Goal: Task Accomplishment & Management: Use online tool/utility

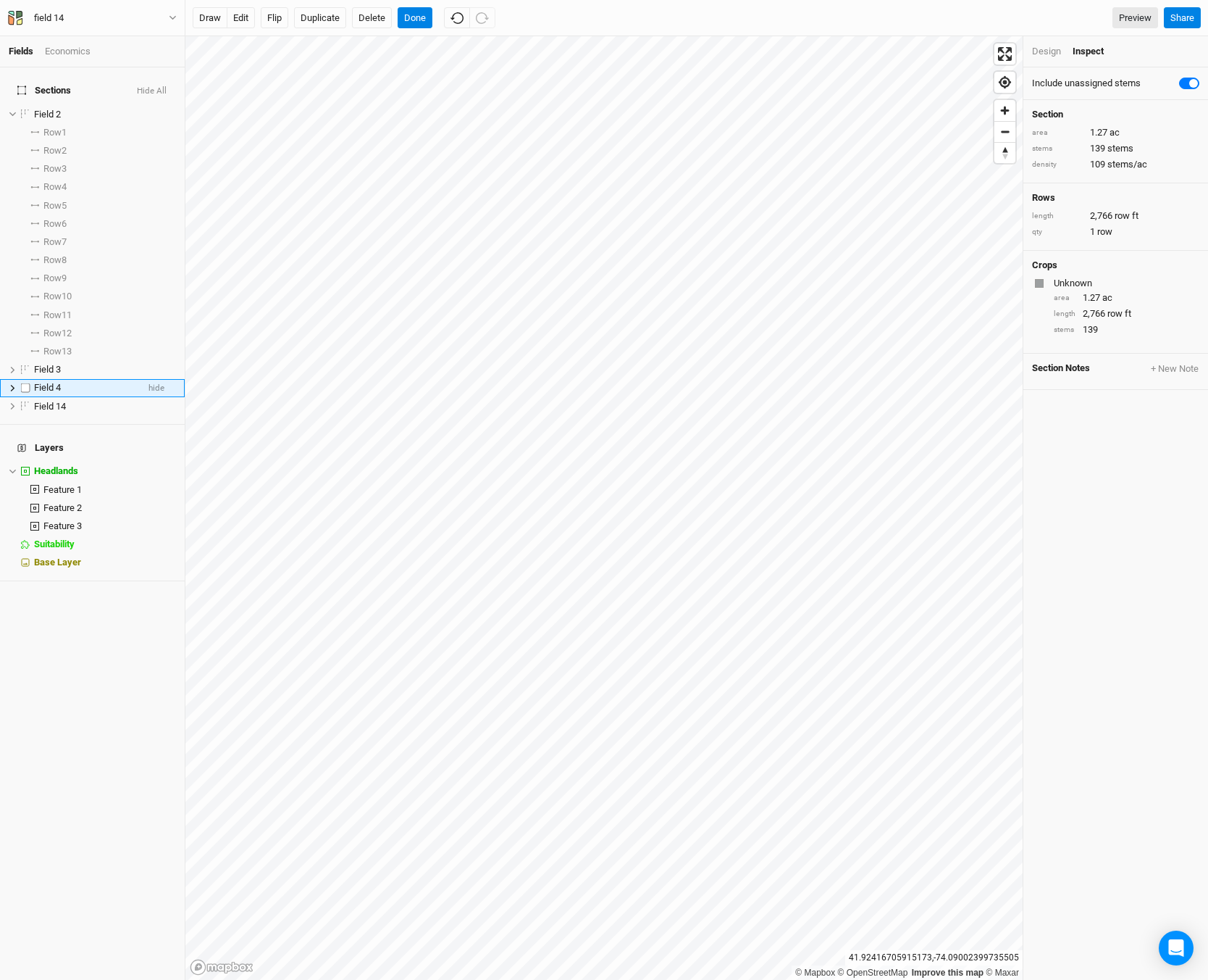
click at [101, 381] on div "Field 4" at bounding box center [85, 387] width 103 height 11
click at [369, 8] on button "Delete" at bounding box center [372, 18] width 39 height 22
click at [14, 110] on icon at bounding box center [12, 114] width 8 height 8
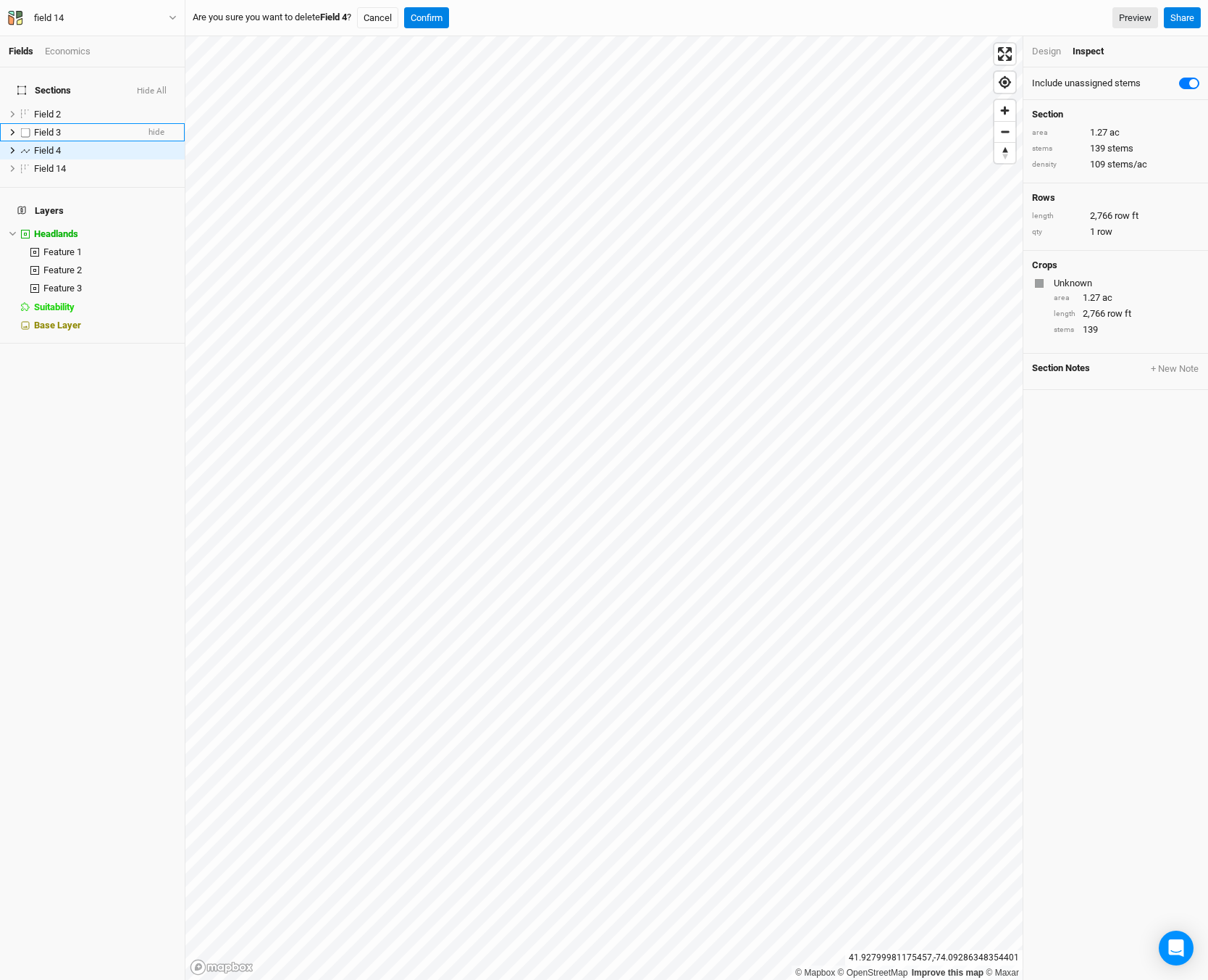
click at [8, 129] on icon at bounding box center [12, 132] width 8 height 8
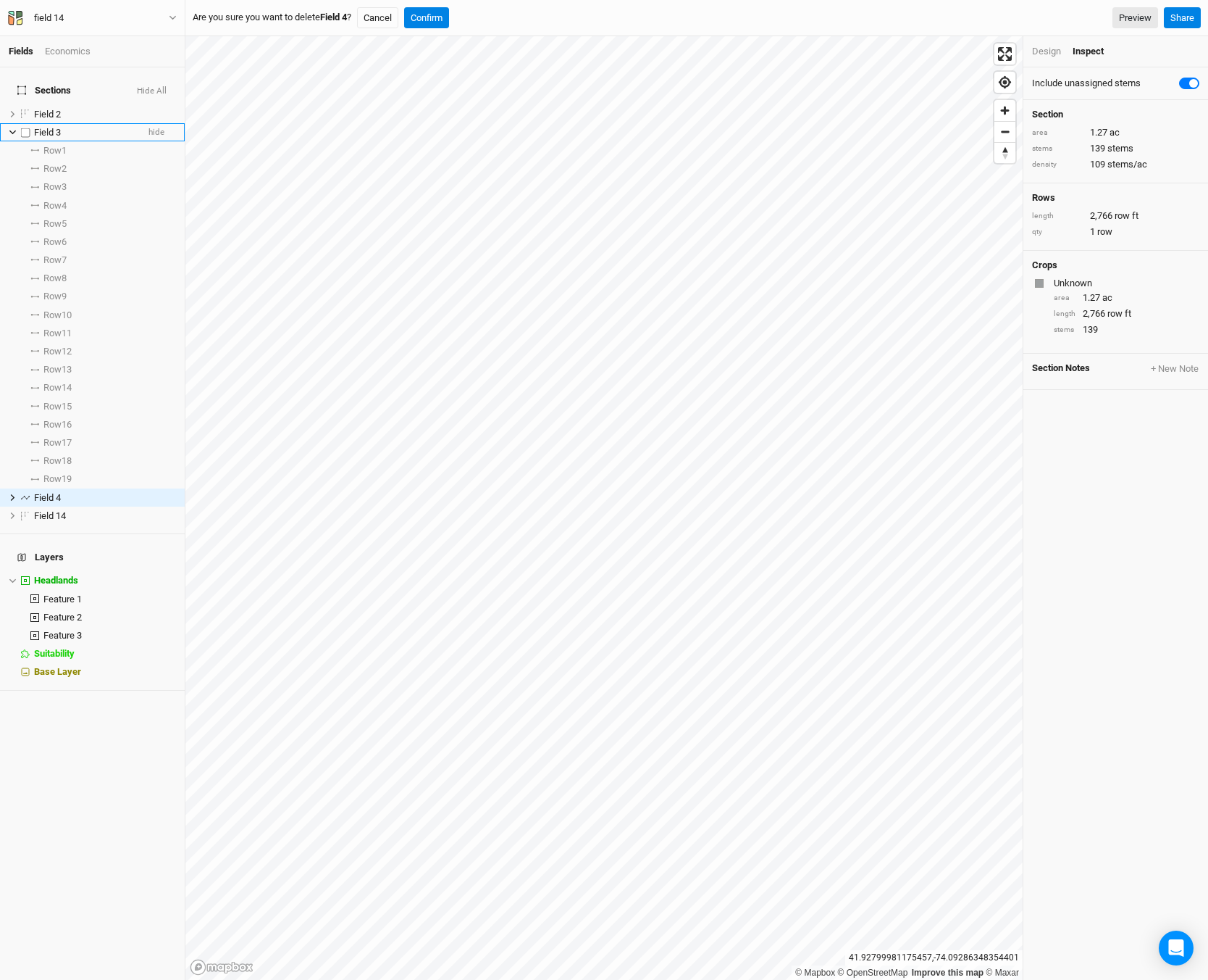
click at [8, 129] on icon at bounding box center [12, 132] width 8 height 8
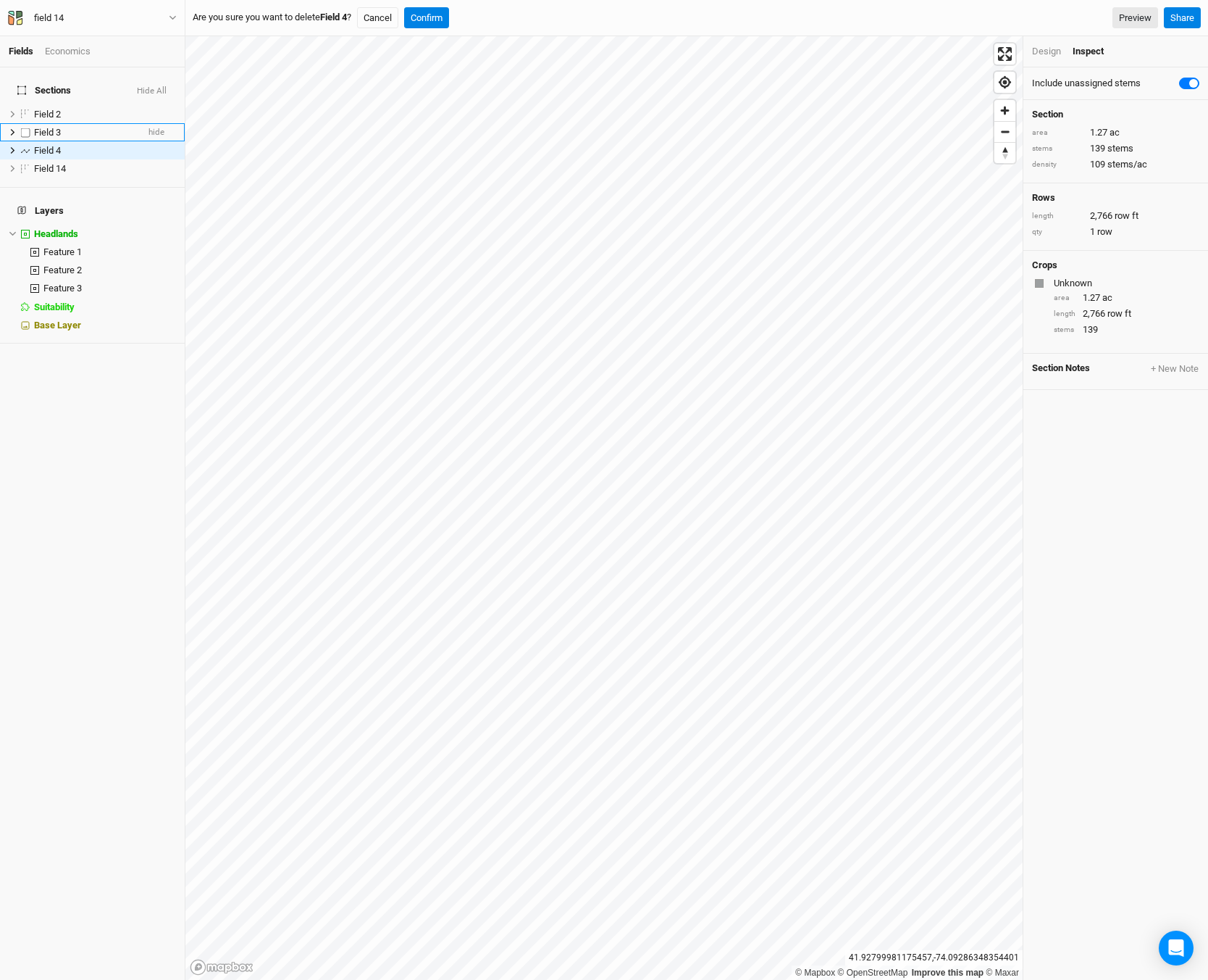
click at [54, 127] on span "Field 3" at bounding box center [47, 132] width 27 height 11
click at [49, 127] on span "Field 3" at bounding box center [47, 132] width 27 height 11
click at [53, 127] on span "Field 3" at bounding box center [47, 132] width 27 height 11
click at [23, 123] on label at bounding box center [25, 132] width 18 height 18
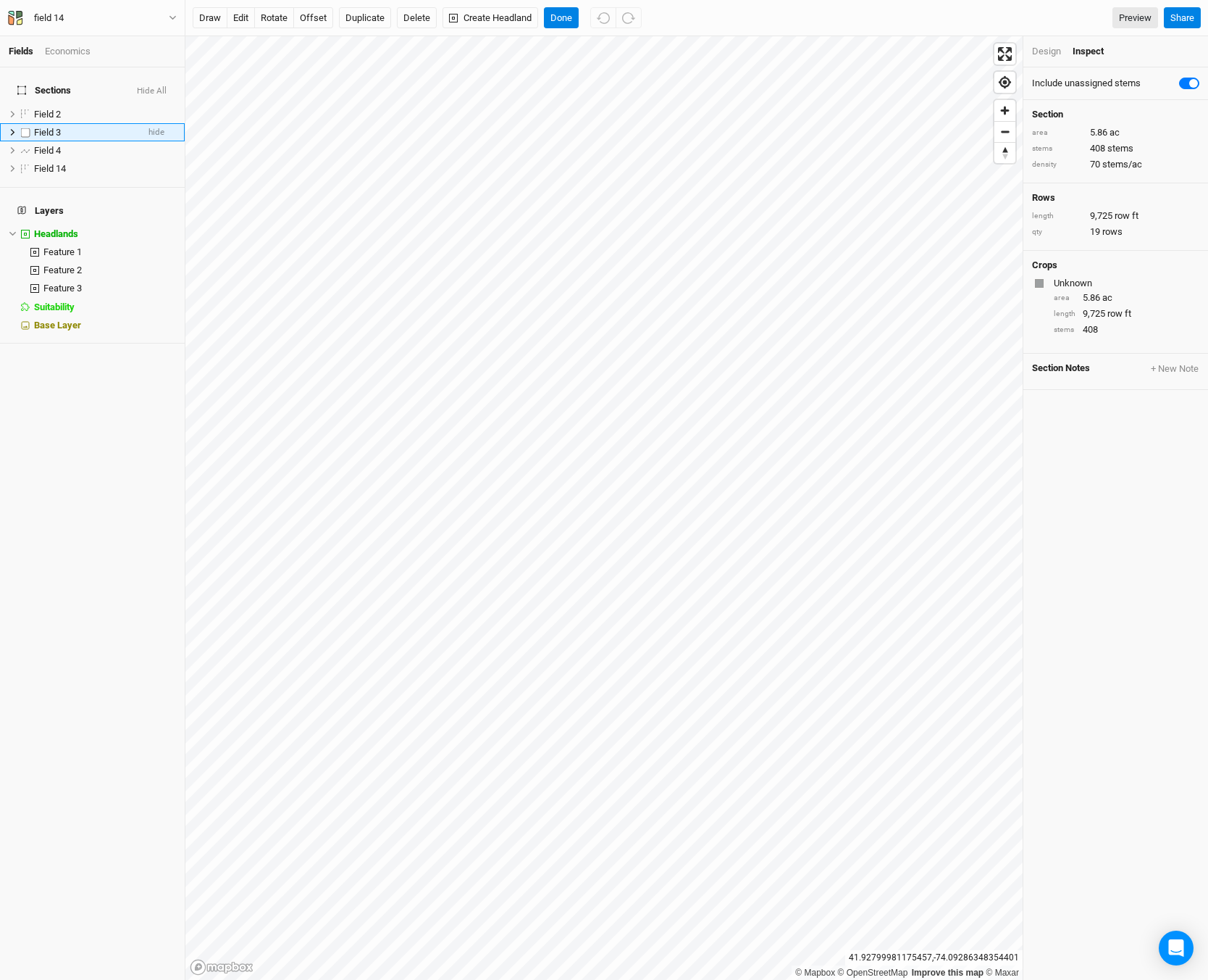
click at [23, 128] on input "checkbox" at bounding box center [25, 132] width 9 height 9
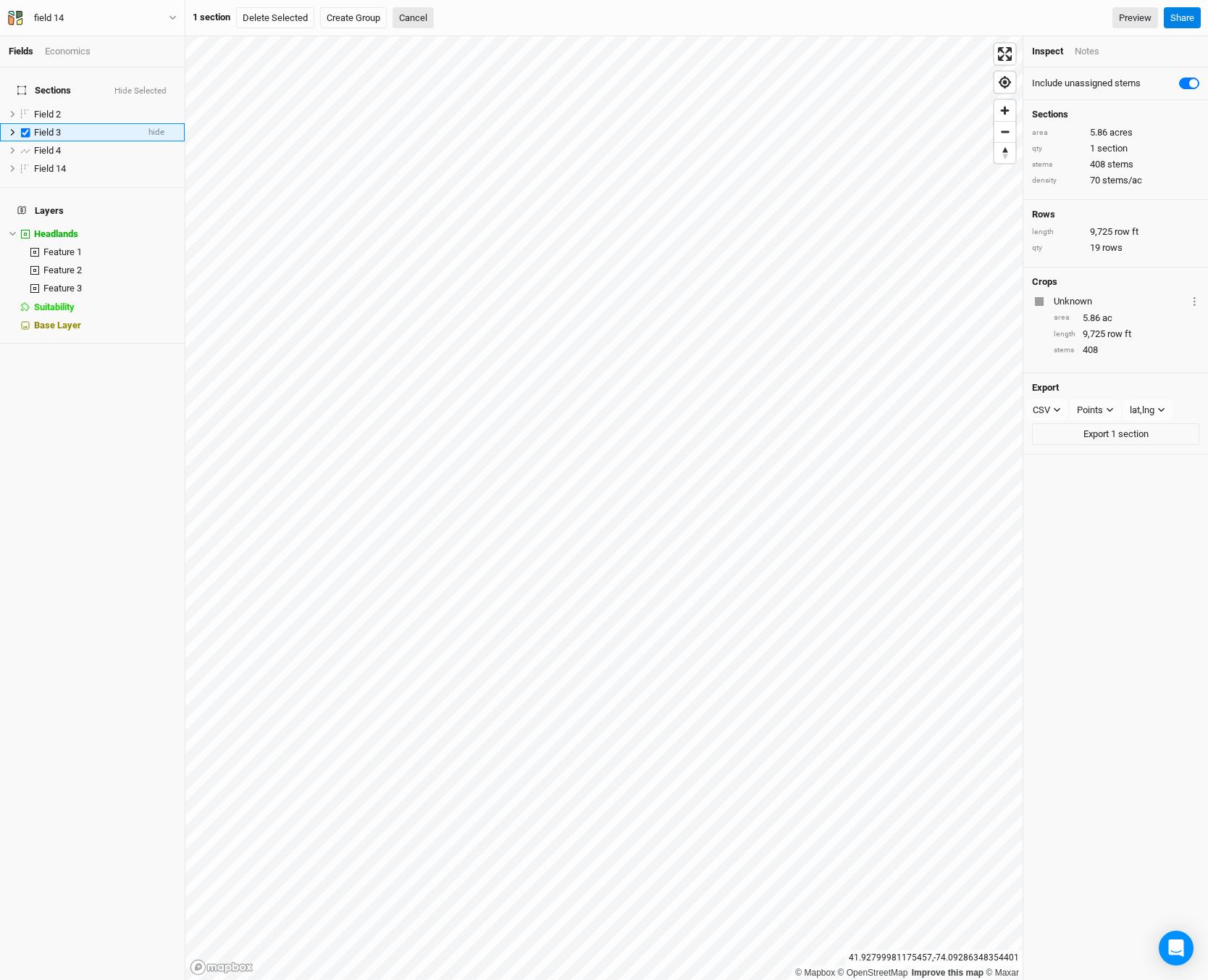
click at [23, 123] on label at bounding box center [25, 132] width 18 height 18
click at [23, 128] on input "checkbox" at bounding box center [25, 132] width 9 height 9
click at [23, 123] on label at bounding box center [25, 132] width 18 height 18
click at [23, 128] on input "checkbox" at bounding box center [25, 132] width 9 height 9
click at [23, 123] on label at bounding box center [25, 132] width 18 height 18
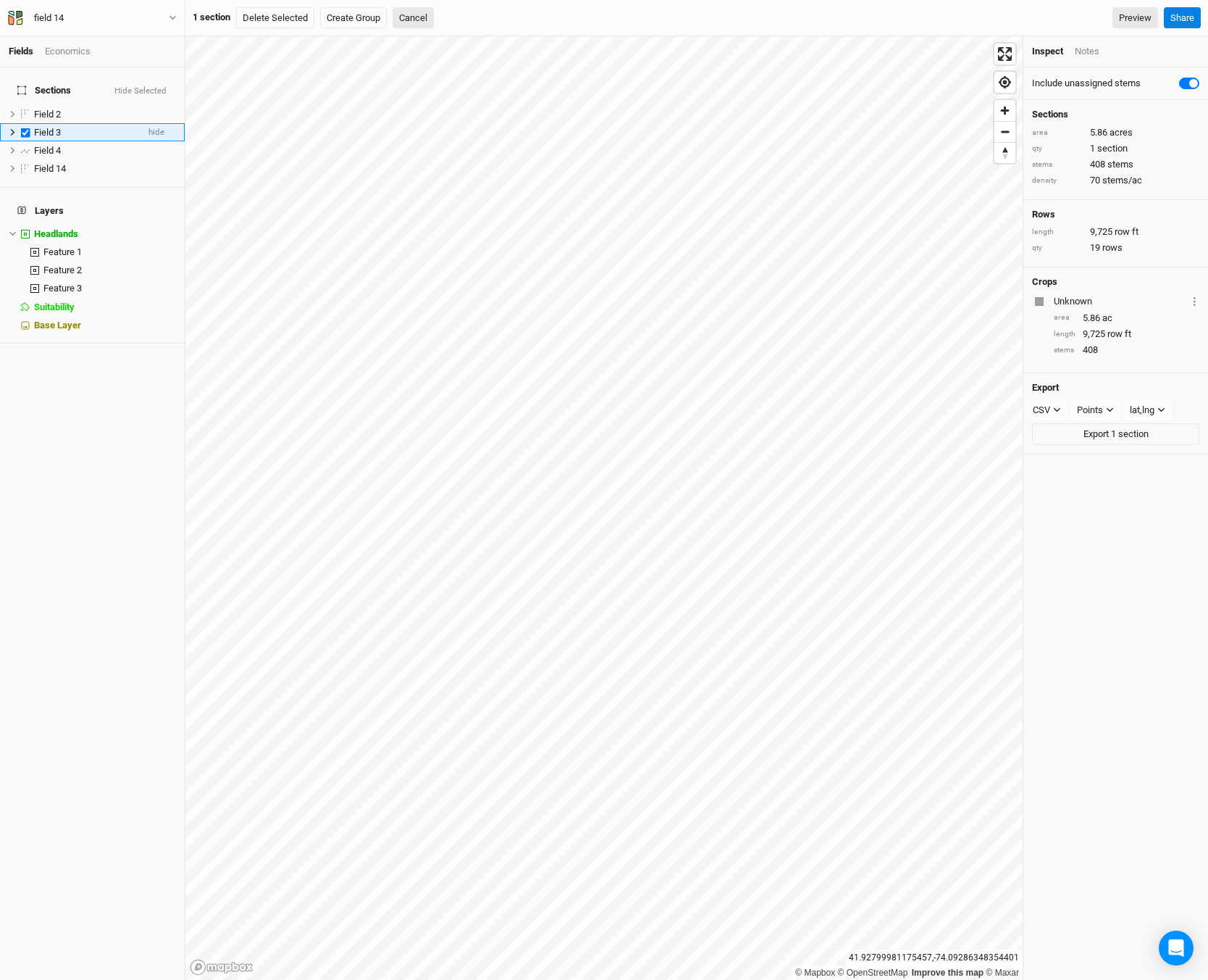
click at [23, 128] on input "checkbox" at bounding box center [25, 132] width 9 height 9
checkbox input "false"
drag, startPoint x: 87, startPoint y: 120, endPoint x: 68, endPoint y: 121, distance: 19.0
click at [68, 127] on div "Field 3" at bounding box center [85, 132] width 103 height 11
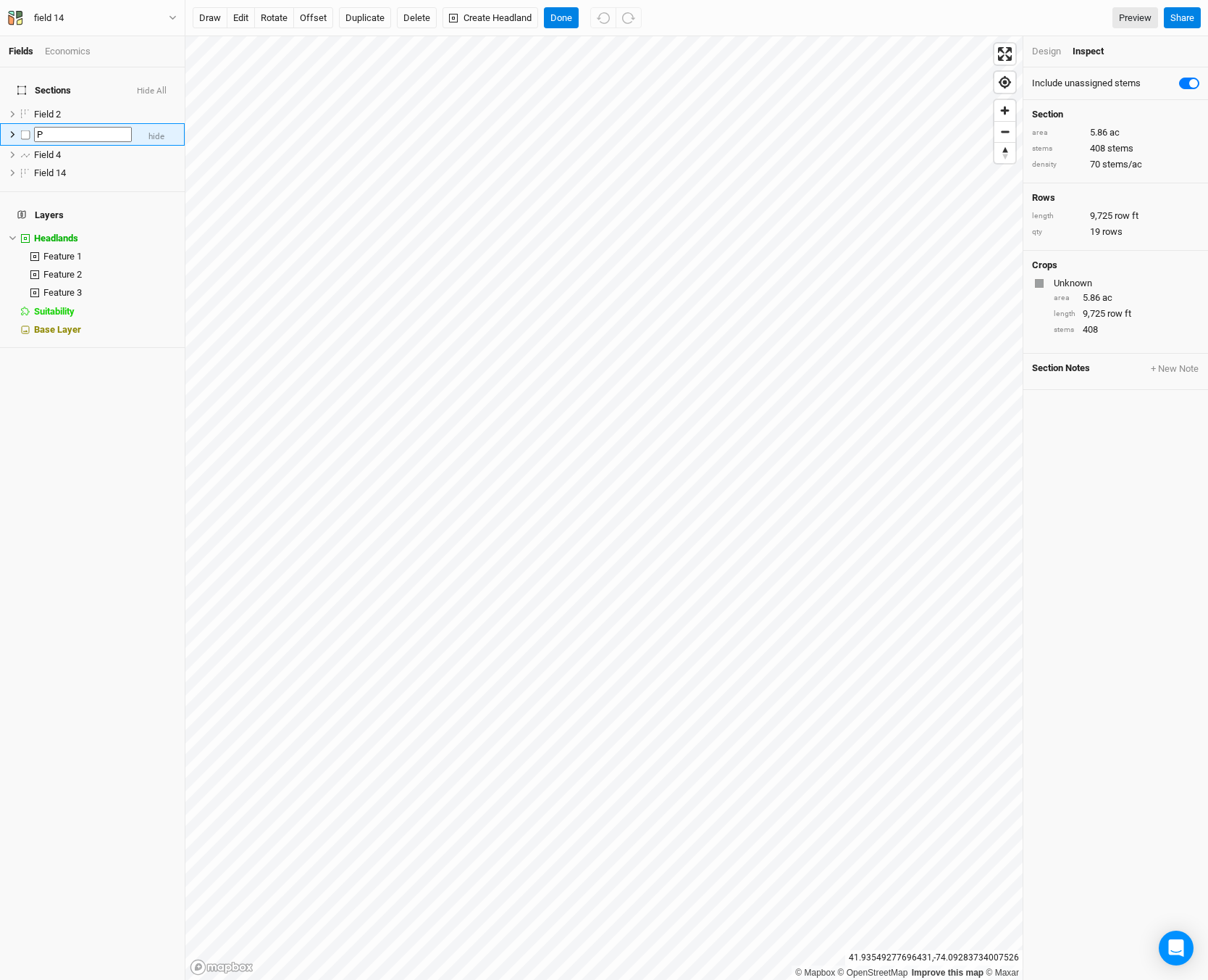
type input "P3"
click at [55, 109] on span "Field 2" at bounding box center [47, 115] width 27 height 11
click at [54, 109] on span "Field 2" at bounding box center [47, 115] width 27 height 11
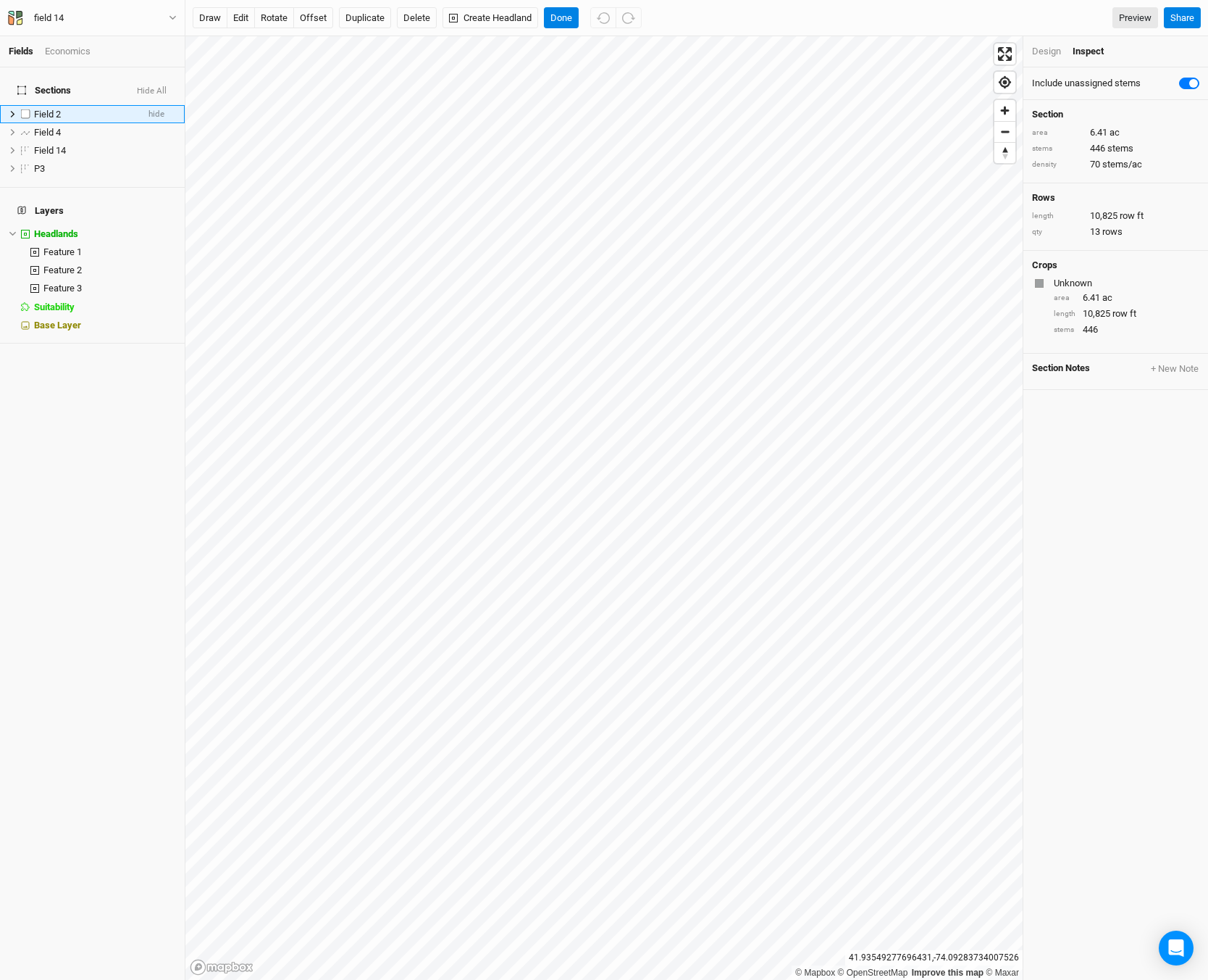
click at [54, 109] on span "Field 2" at bounding box center [47, 115] width 27 height 11
type input "P11"
click at [62, 129] on ul "P11 hide Field 4 hide Field 14 hide P3 hide" at bounding box center [92, 144] width 185 height 78
click at [70, 127] on div "Field 14" at bounding box center [85, 132] width 103 height 11
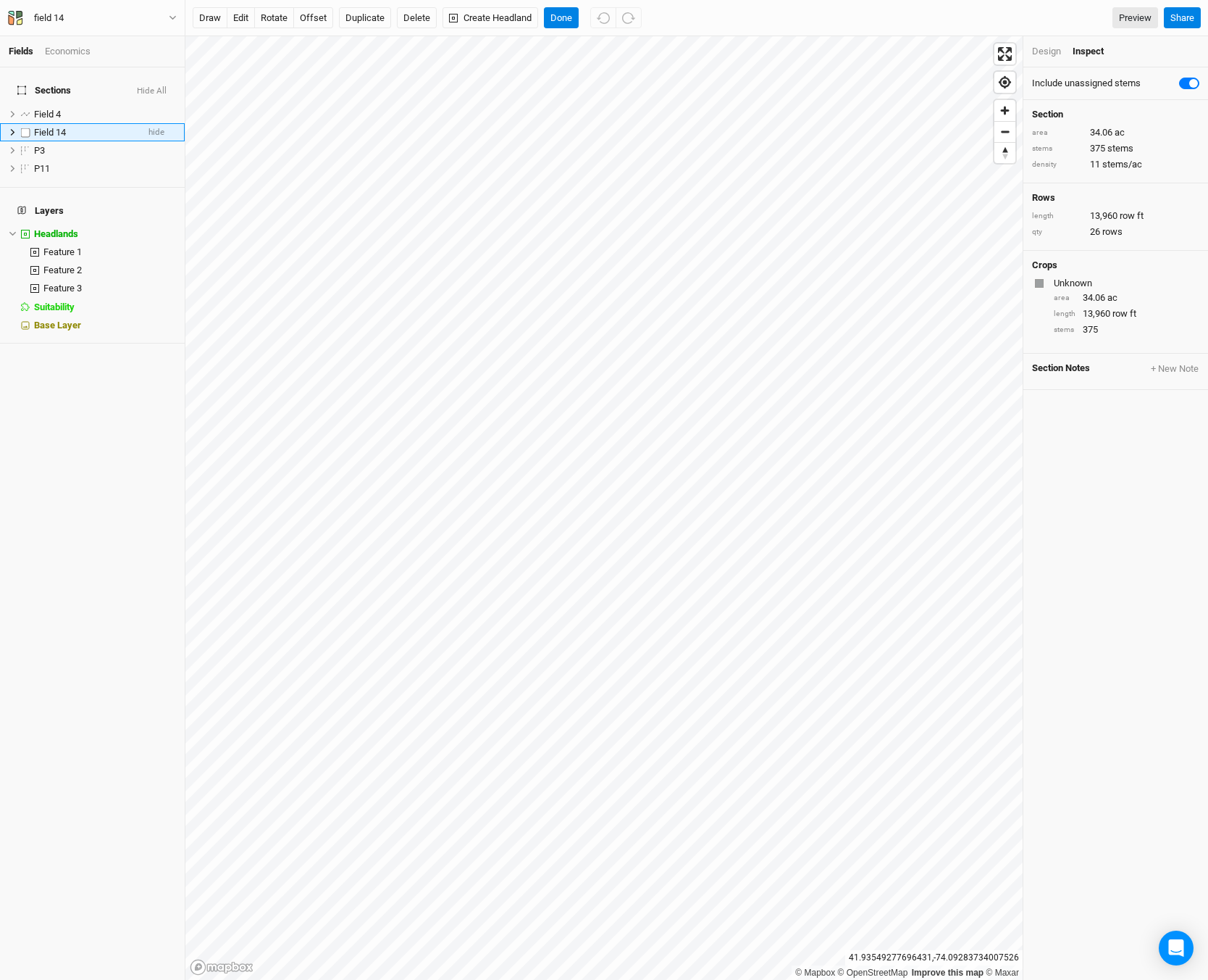
click at [70, 127] on div "Field 14" at bounding box center [85, 132] width 103 height 11
click at [64, 127] on span "Field 14" at bounding box center [50, 132] width 32 height 11
type input "B14"
click at [53, 127] on span "Field 4" at bounding box center [47, 132] width 27 height 11
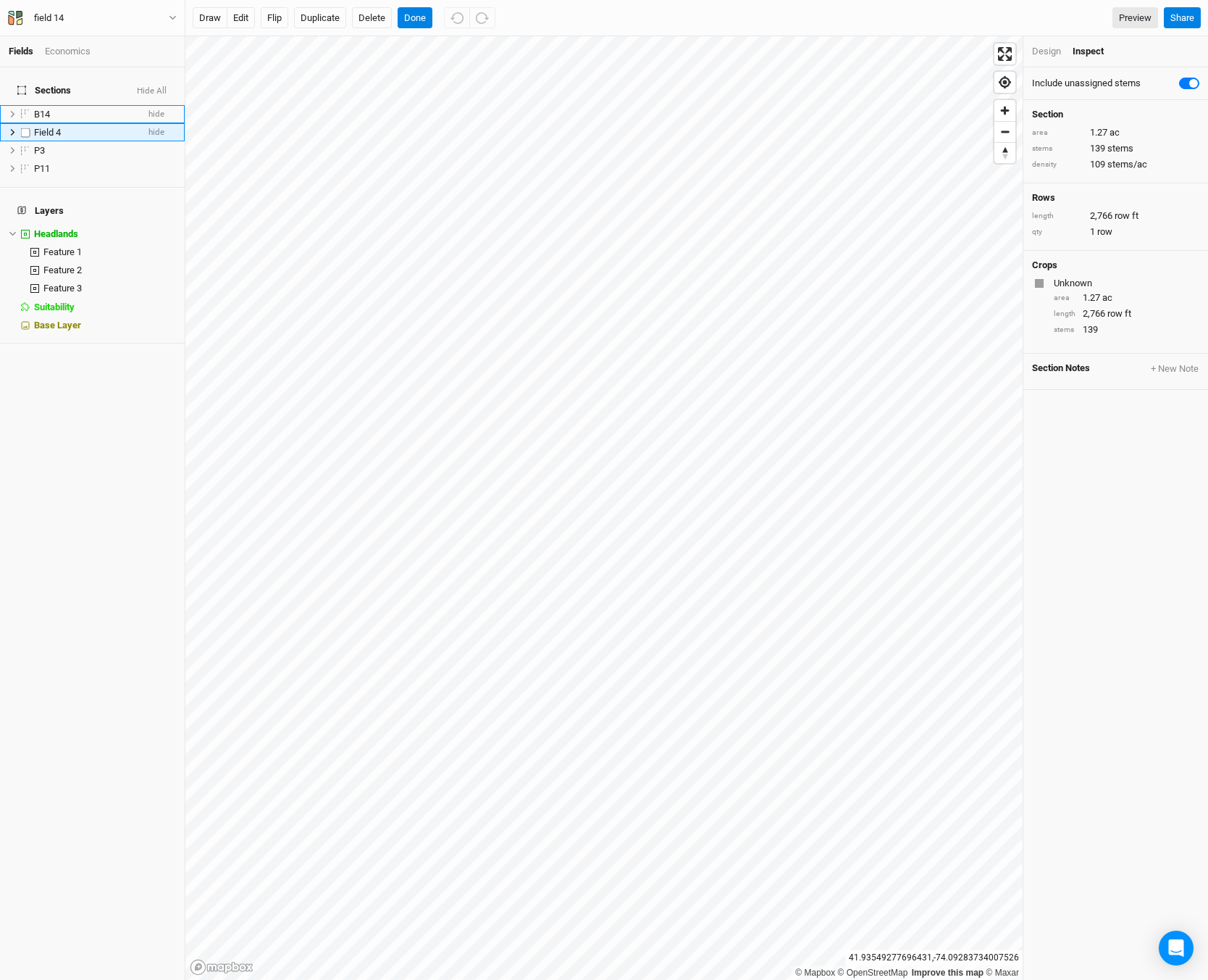
drag, startPoint x: 53, startPoint y: 125, endPoint x: 27, endPoint y: 117, distance: 27.2
click at [27, 123] on label at bounding box center [25, 132] width 18 height 18
click at [27, 128] on input "checkbox" at bounding box center [25, 132] width 9 height 9
checkbox input "true"
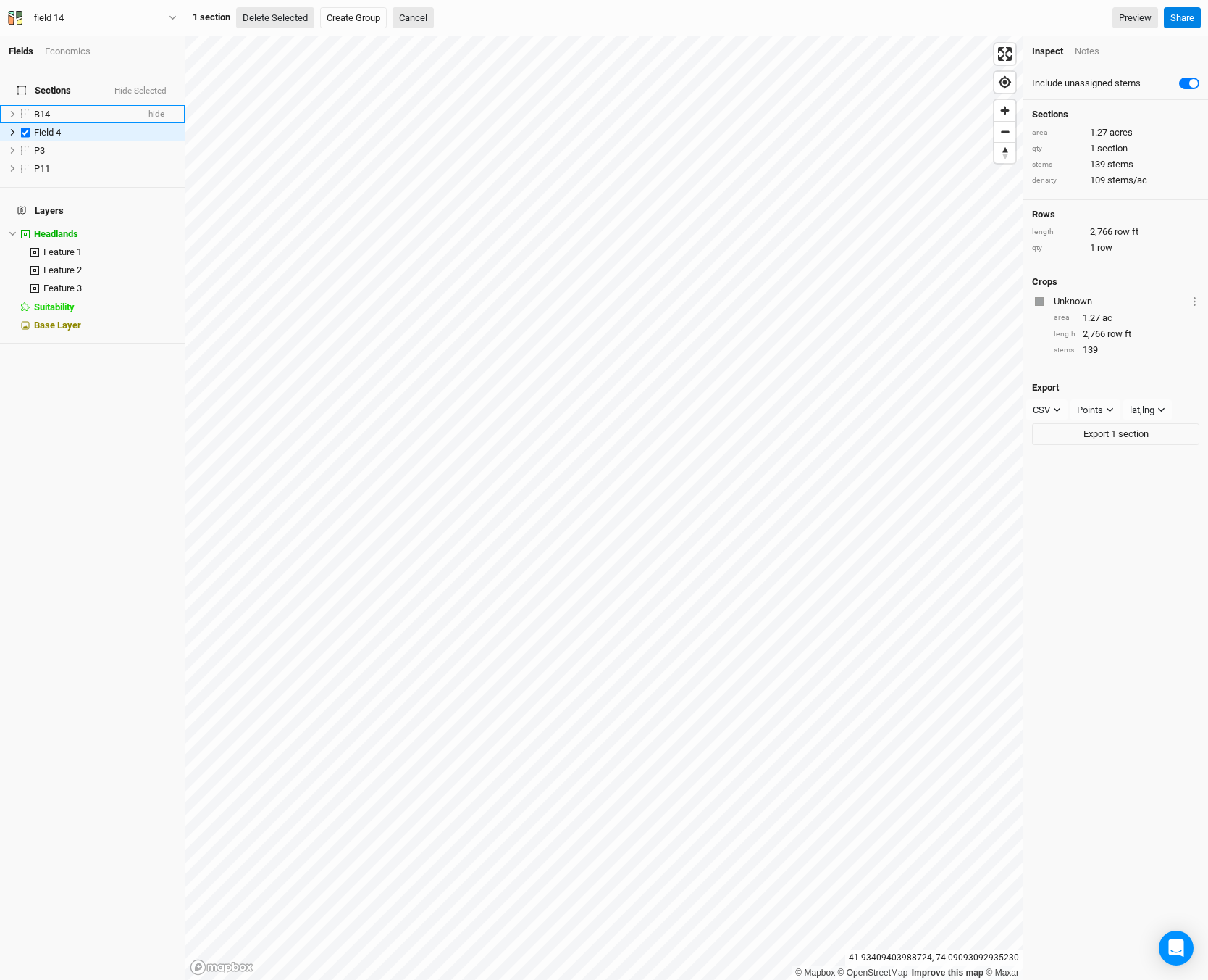
click at [256, 21] on button "Delete Selected" at bounding box center [274, 18] width 78 height 22
click at [460, 21] on button "Confirm" at bounding box center [438, 18] width 45 height 22
click at [258, 21] on span "New Section" at bounding box center [232, 18] width 67 height 14
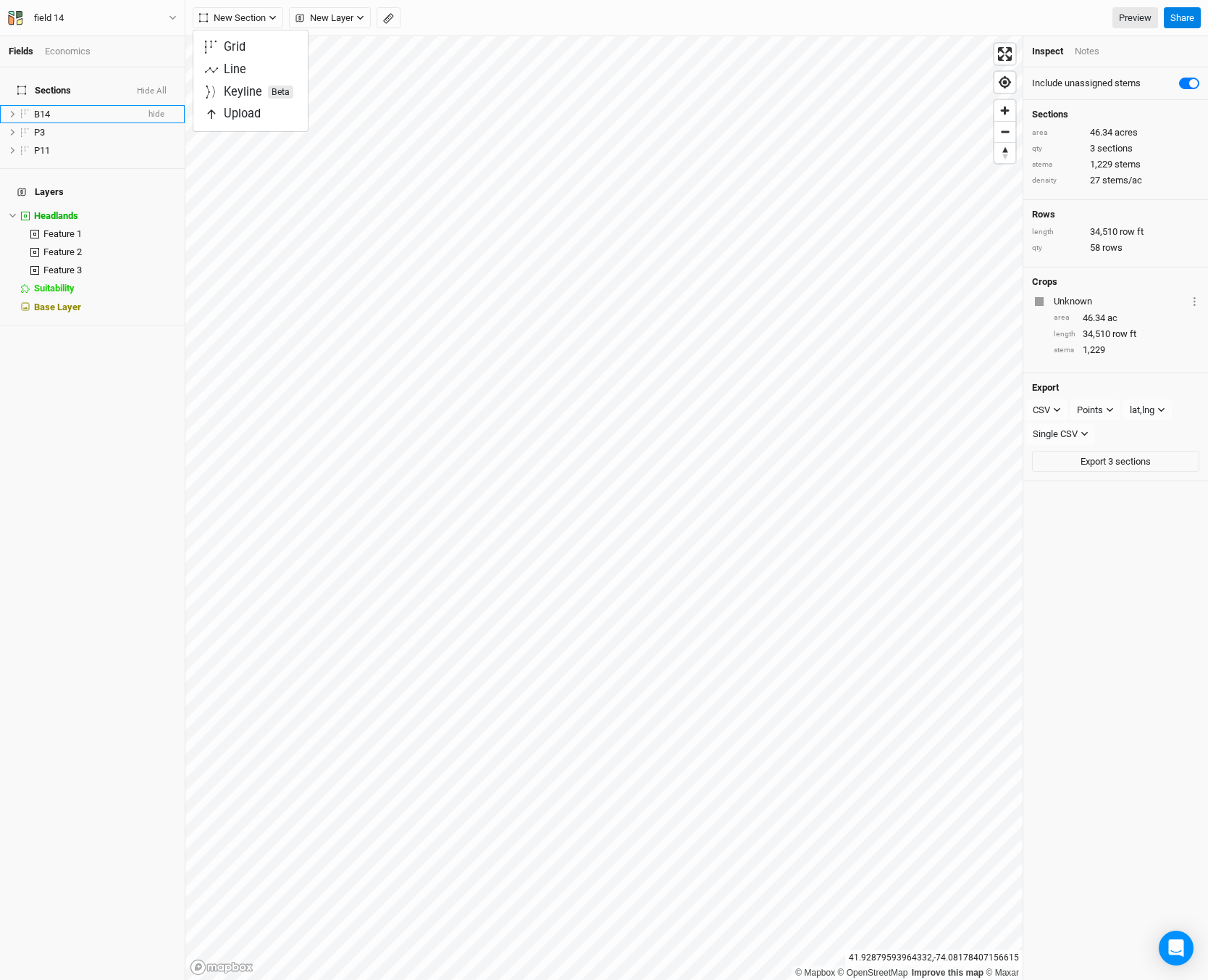
click at [70, 178] on h4 "Layers" at bounding box center [92, 192] width 167 height 29
click at [62, 210] on span "Headlands" at bounding box center [55, 216] width 44 height 11
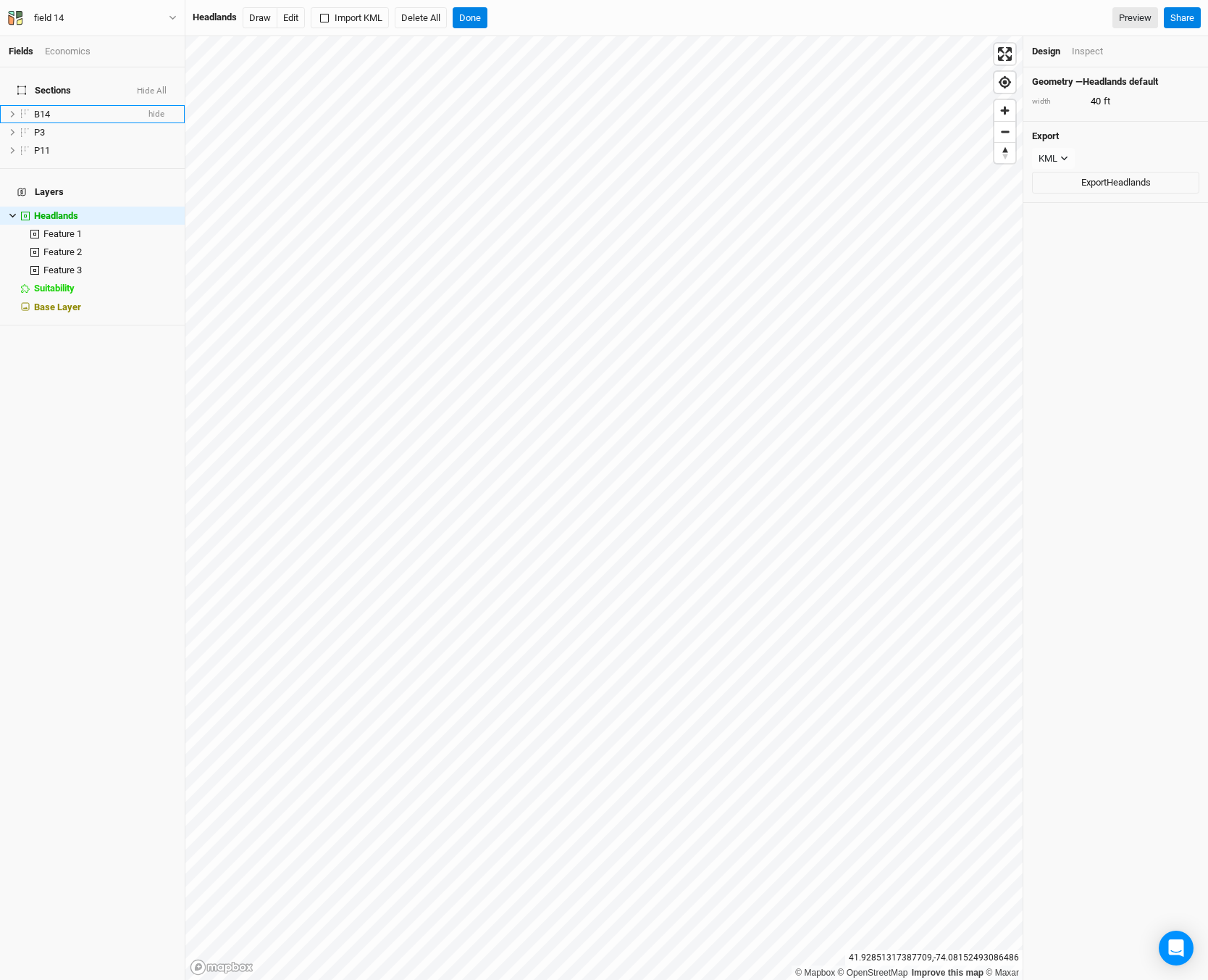
click at [33, 85] on span "Sections" at bounding box center [44, 90] width 54 height 11
click at [59, 86] on span "Sections" at bounding box center [44, 90] width 54 height 11
click at [57, 109] on div "B14" at bounding box center [85, 115] width 103 height 11
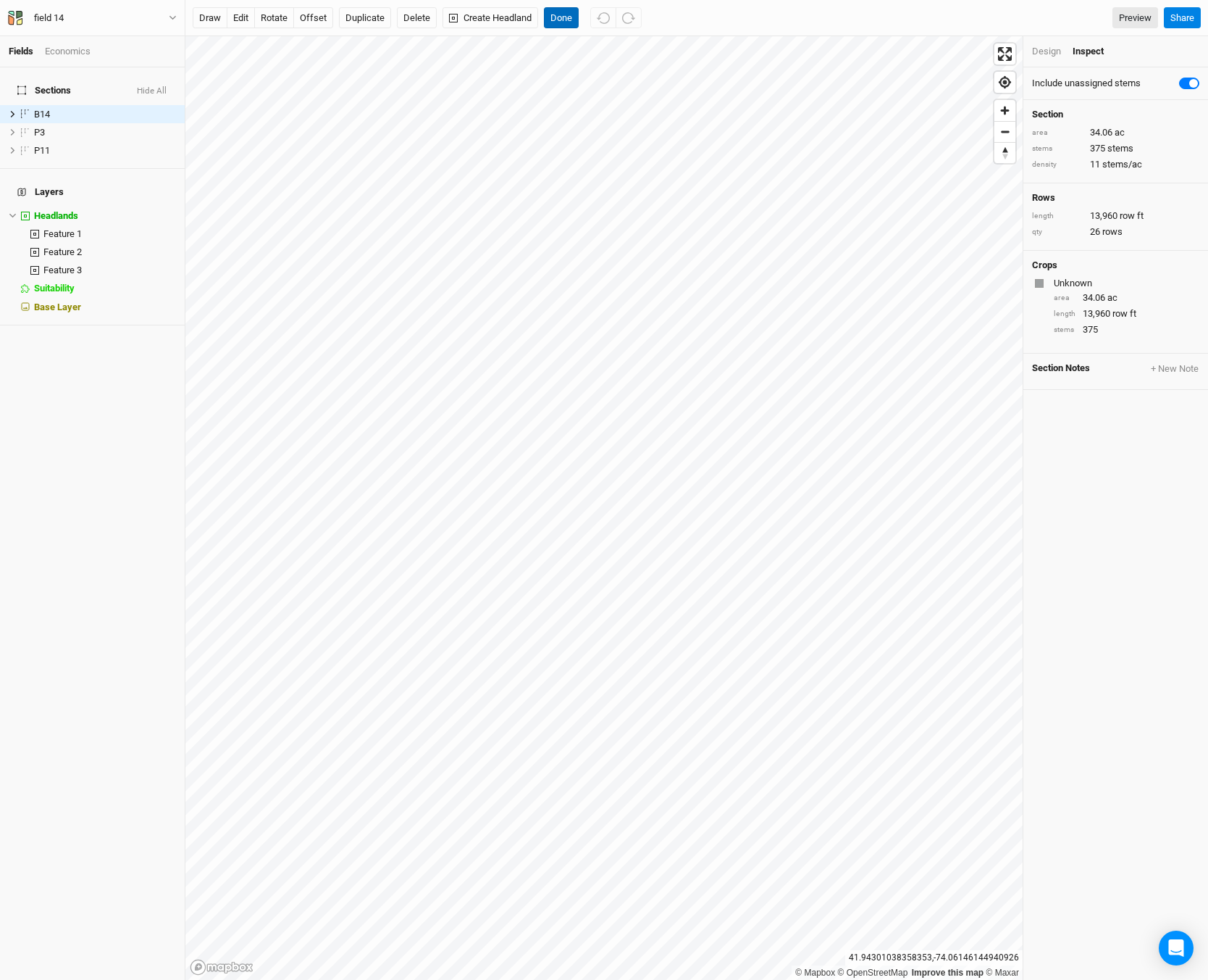
click at [568, 21] on button "Done" at bounding box center [561, 18] width 35 height 22
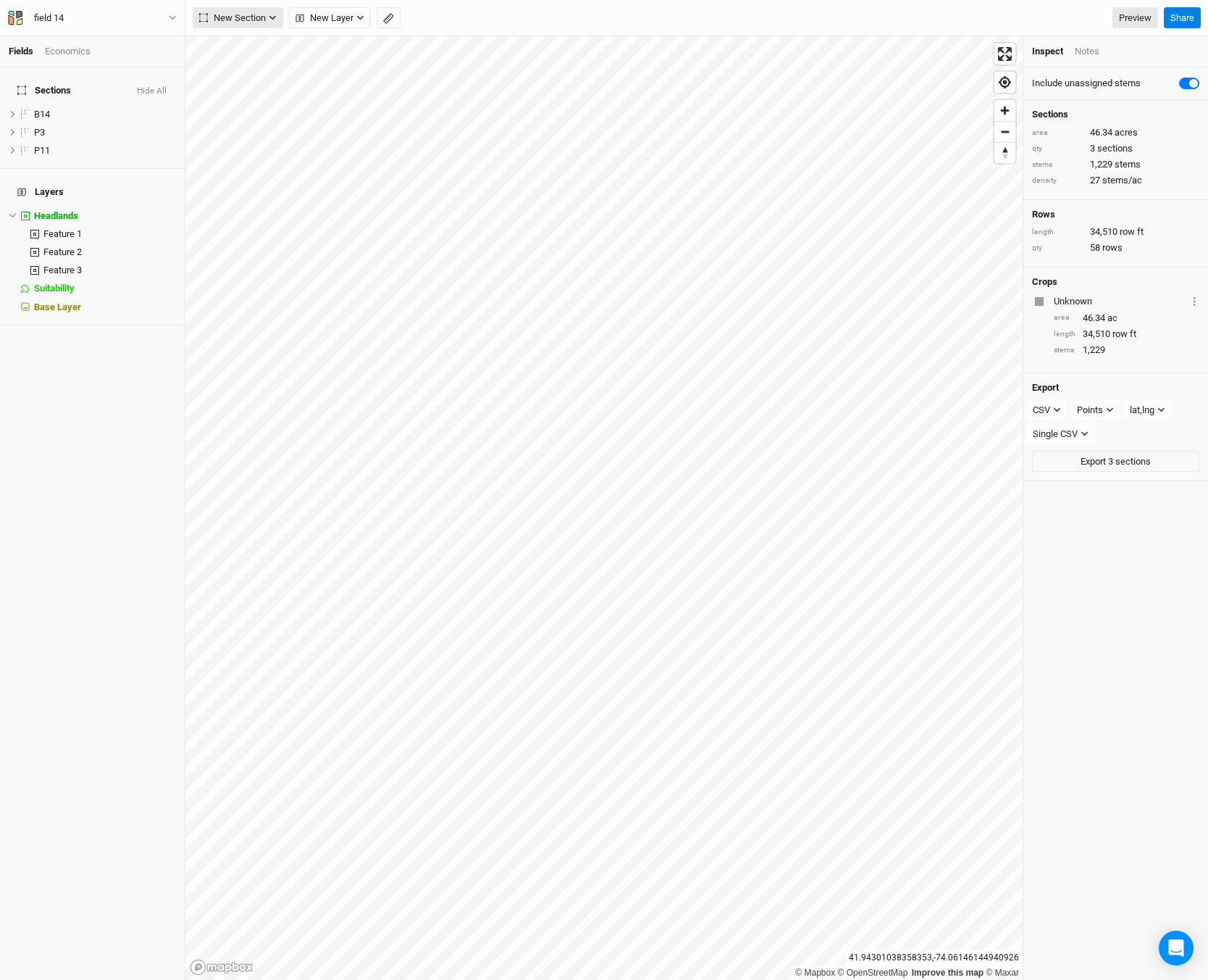
click at [204, 11] on span "New Section" at bounding box center [232, 18] width 67 height 14
click at [225, 49] on div "Grid" at bounding box center [234, 48] width 22 height 17
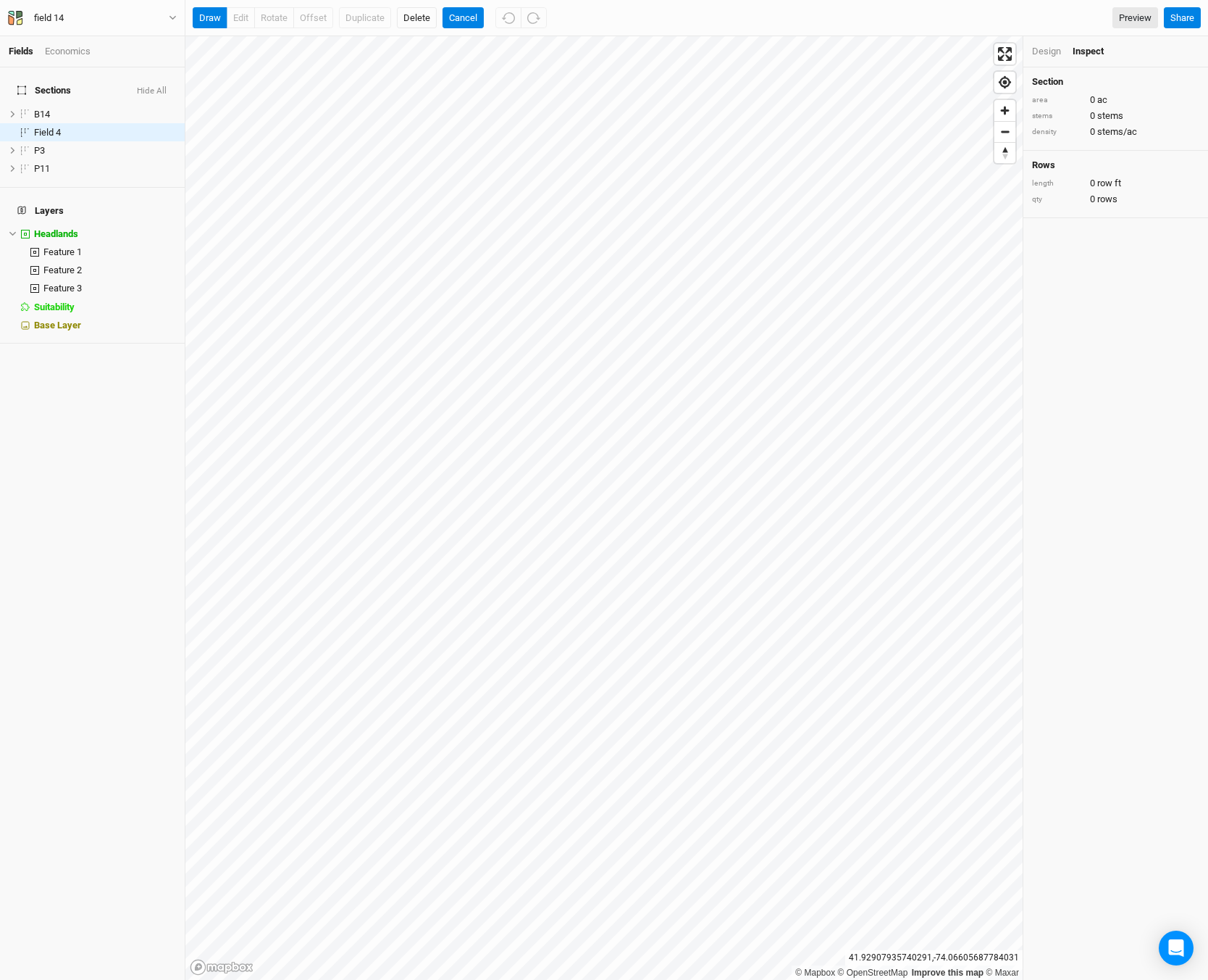
click at [1030, 262] on div "© Mapbox © OpenStreetMap Improve this map © Maxar [GEOGRAPHIC_DATA] Design Insp…" at bounding box center [696, 508] width 1023 height 943
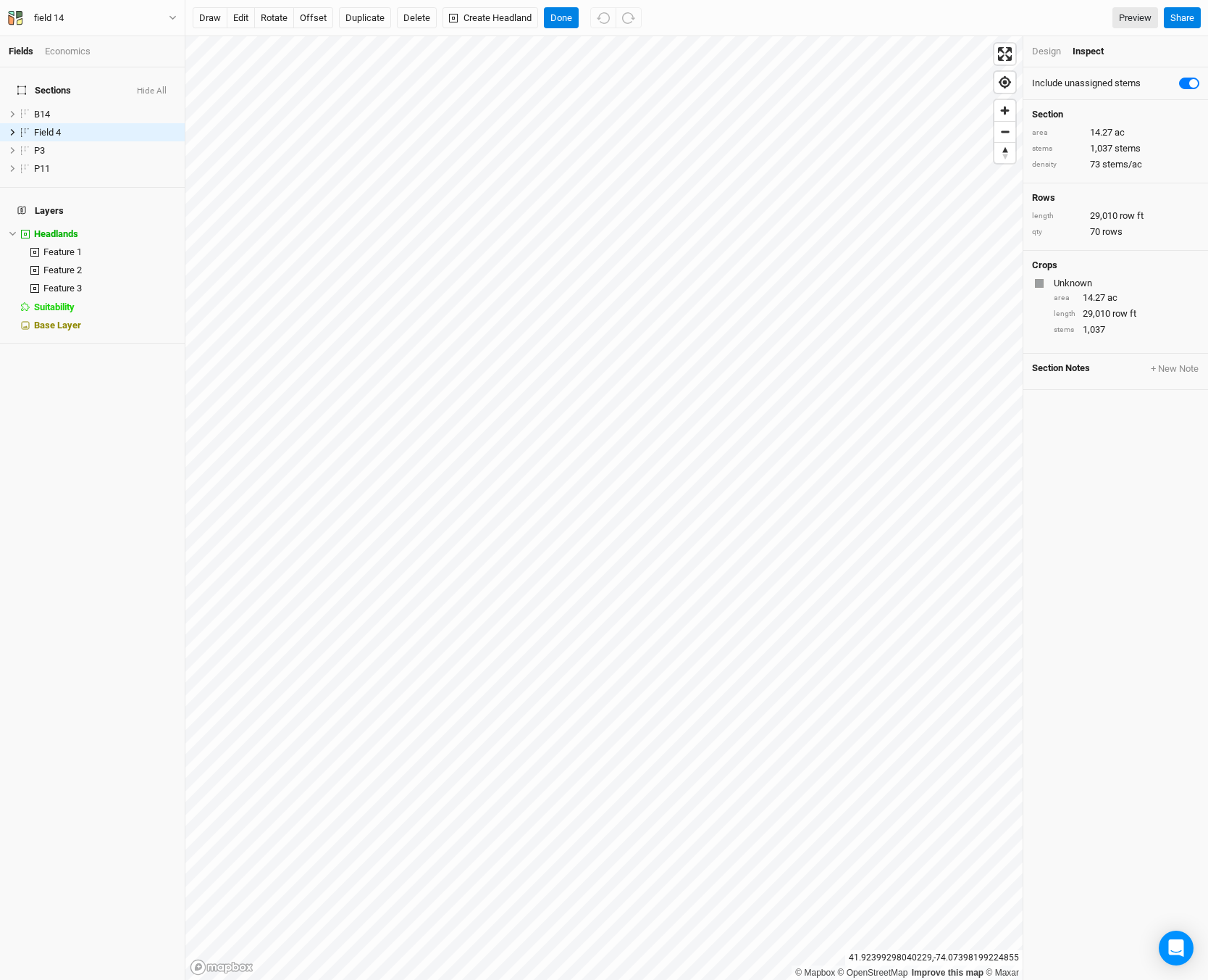
click at [1050, 45] on div "Design" at bounding box center [1046, 52] width 29 height 13
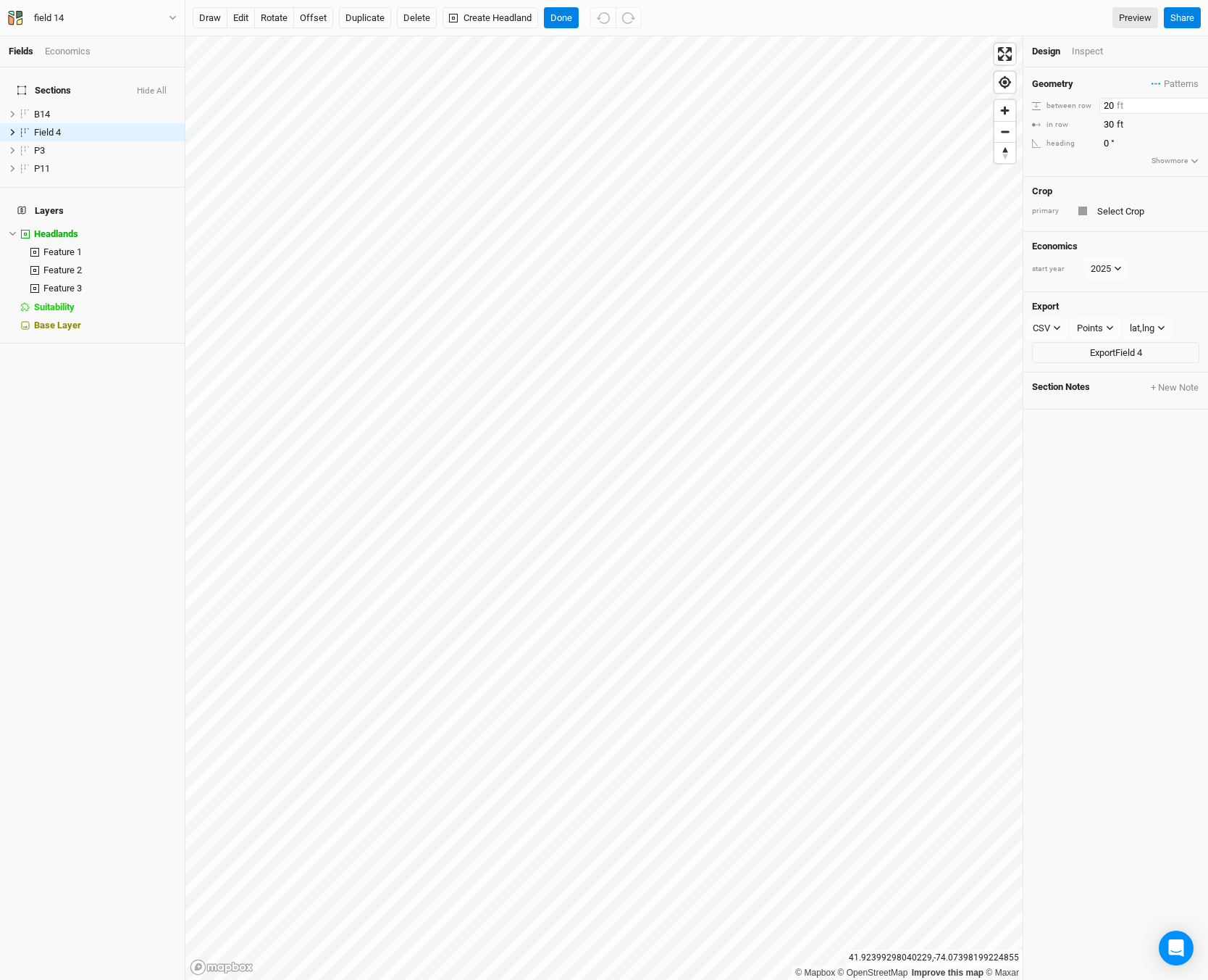
click at [1104, 105] on input "20" at bounding box center [1163, 105] width 126 height 16
type input "50"
click at [1144, 111] on input "50" at bounding box center [1163, 105] width 126 height 16
click at [1136, 123] on input "30" at bounding box center [1163, 124] width 126 height 16
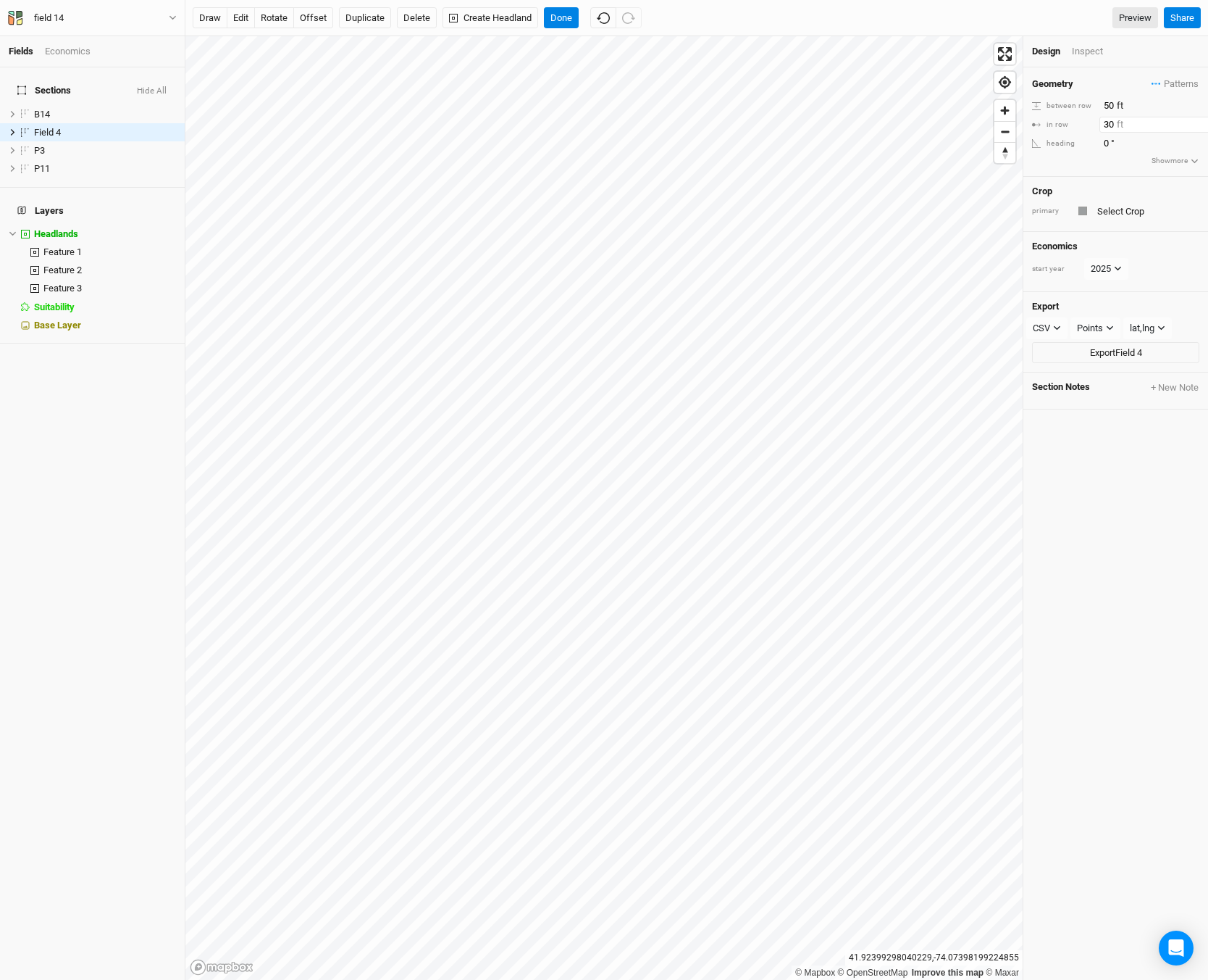
click at [1104, 124] on input "30" at bounding box center [1163, 124] width 126 height 16
type input "20"
click at [1092, 552] on div "Geometry Patterns ＋ New in-row pattern between row 50 ft in row 20 ft heading 0…" at bounding box center [1116, 523] width 185 height 912
click at [1086, 54] on div "Inspect" at bounding box center [1097, 52] width 52 height 13
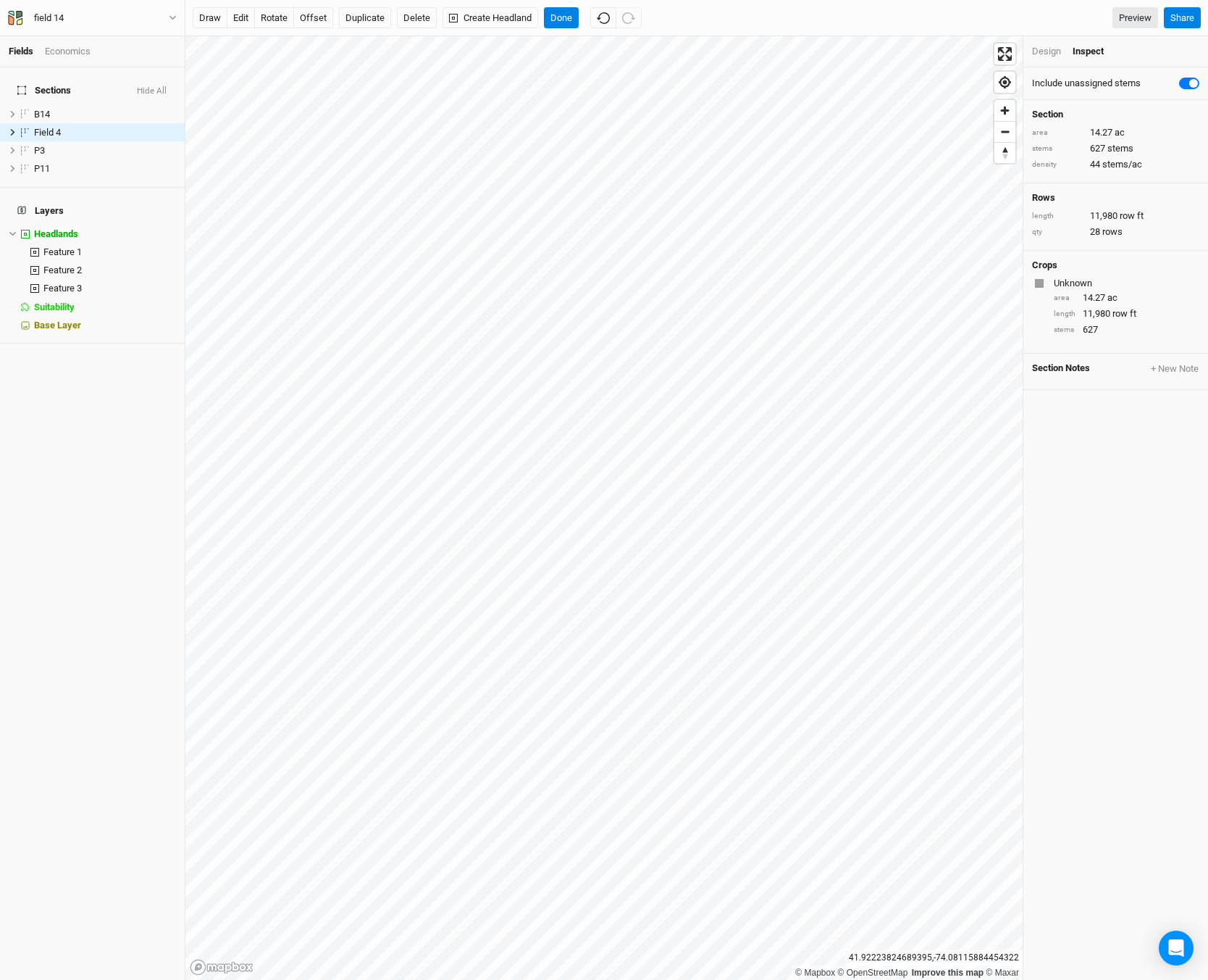
click at [1205, 74] on label at bounding box center [1205, 74] width 0 height 0
click at [1180, 86] on input "checkbox" at bounding box center [1185, 81] width 11 height 14
checkbox input "false"
click at [1034, 57] on div "Design" at bounding box center [1046, 52] width 29 height 13
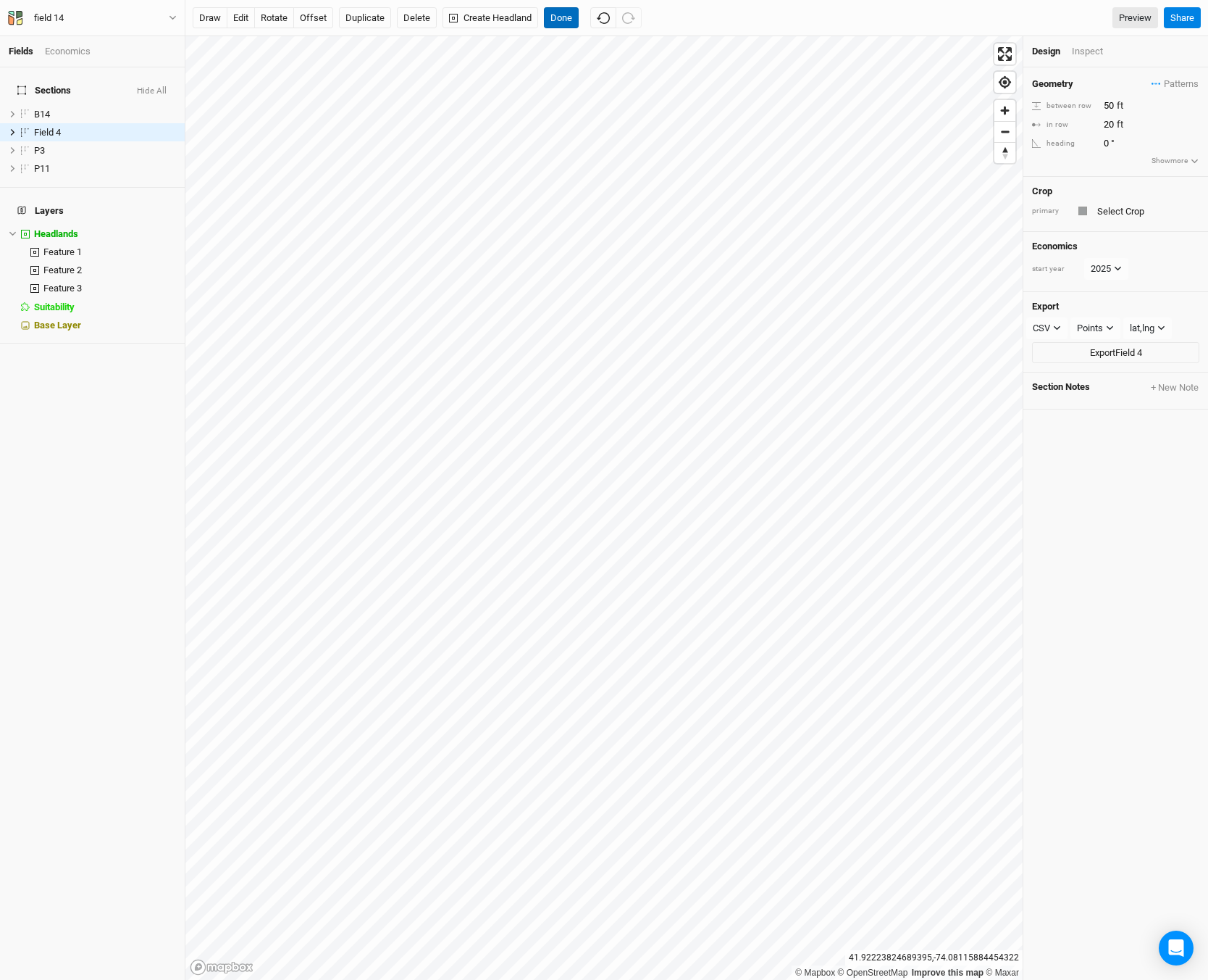
click at [555, 11] on button "Done" at bounding box center [561, 18] width 35 height 22
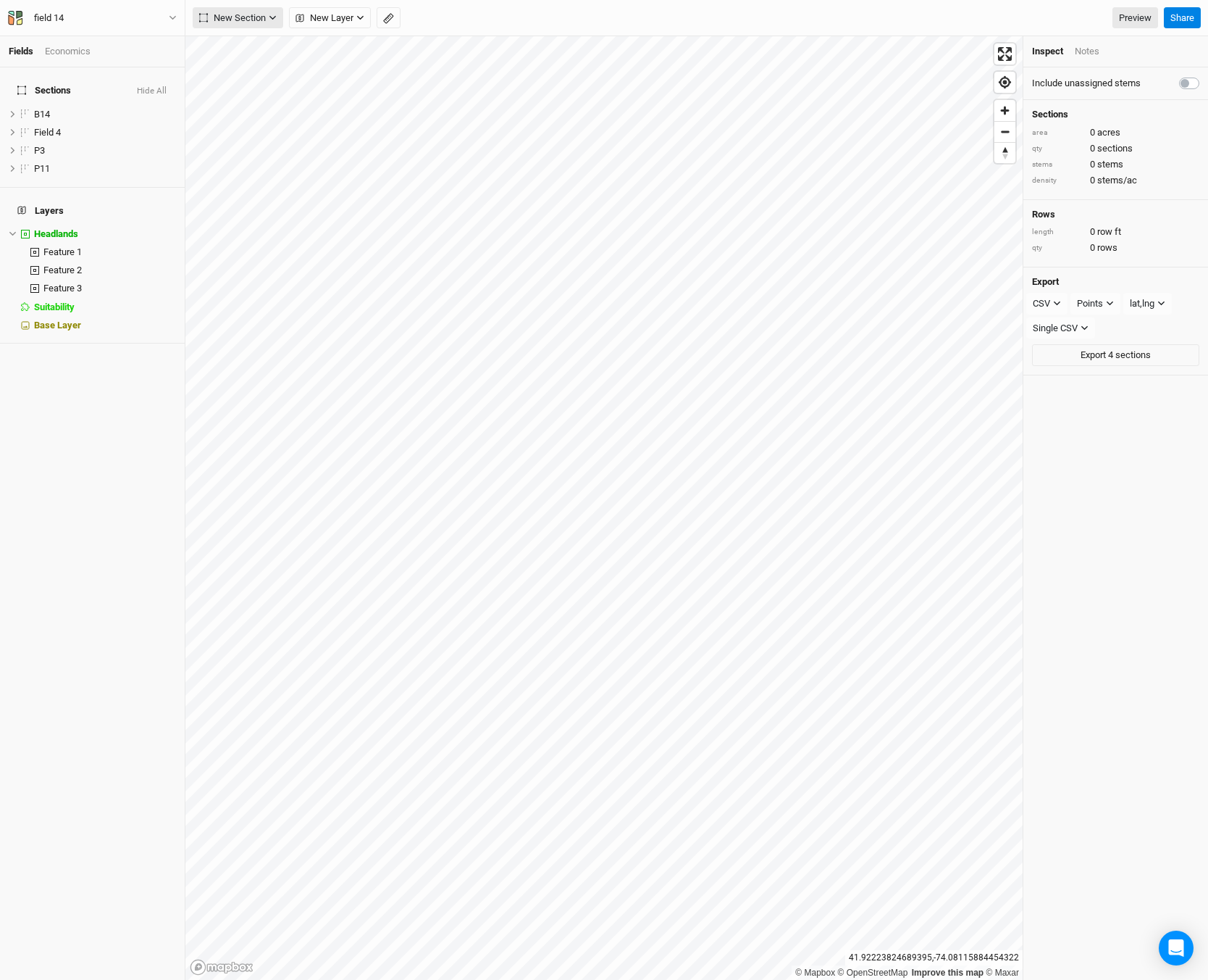
click at [242, 23] on span "New Section" at bounding box center [232, 18] width 67 height 14
click at [229, 92] on div "Keyline Beta" at bounding box center [258, 92] width 70 height 17
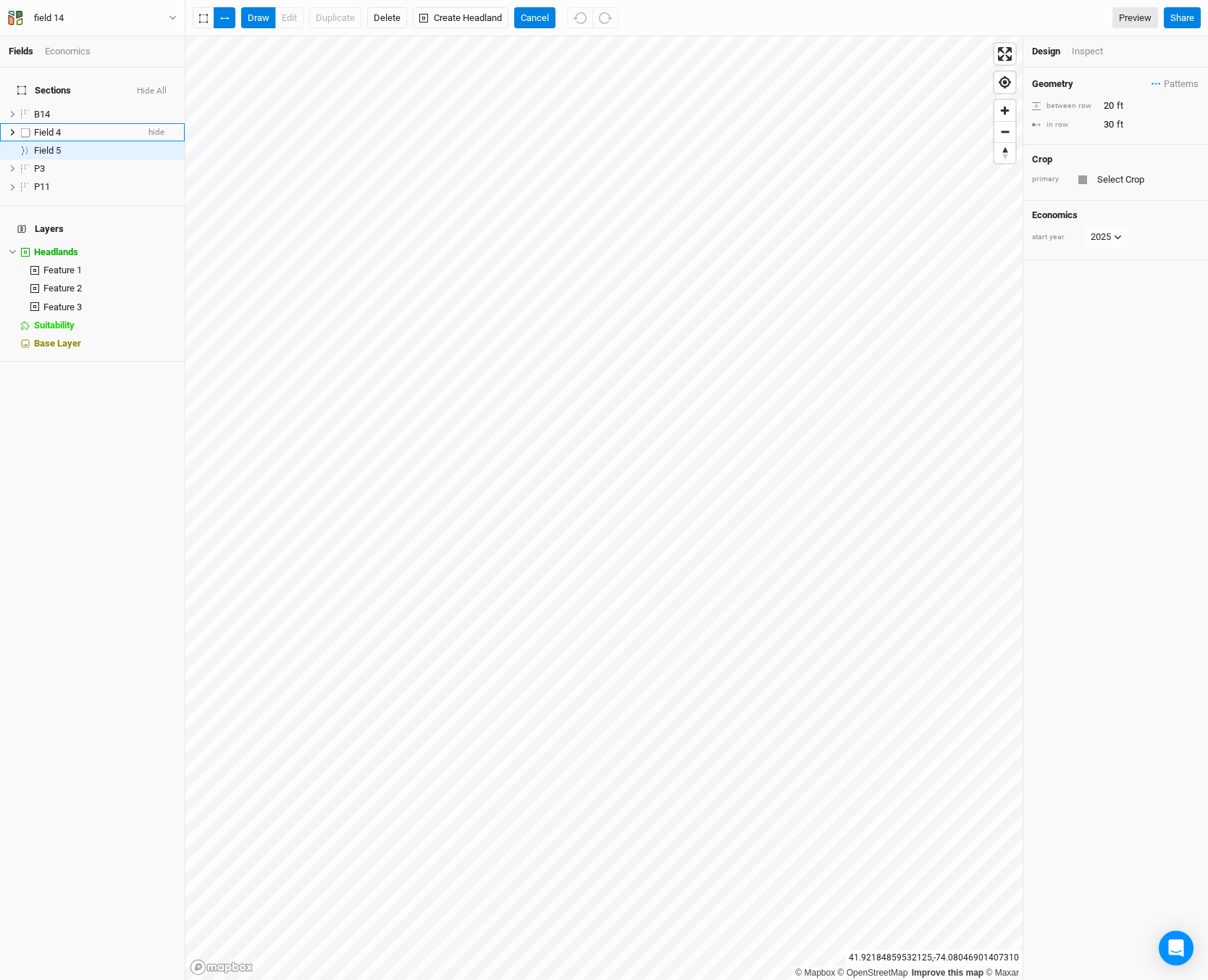
click at [37, 129] on div "Field 4" at bounding box center [85, 132] width 103 height 11
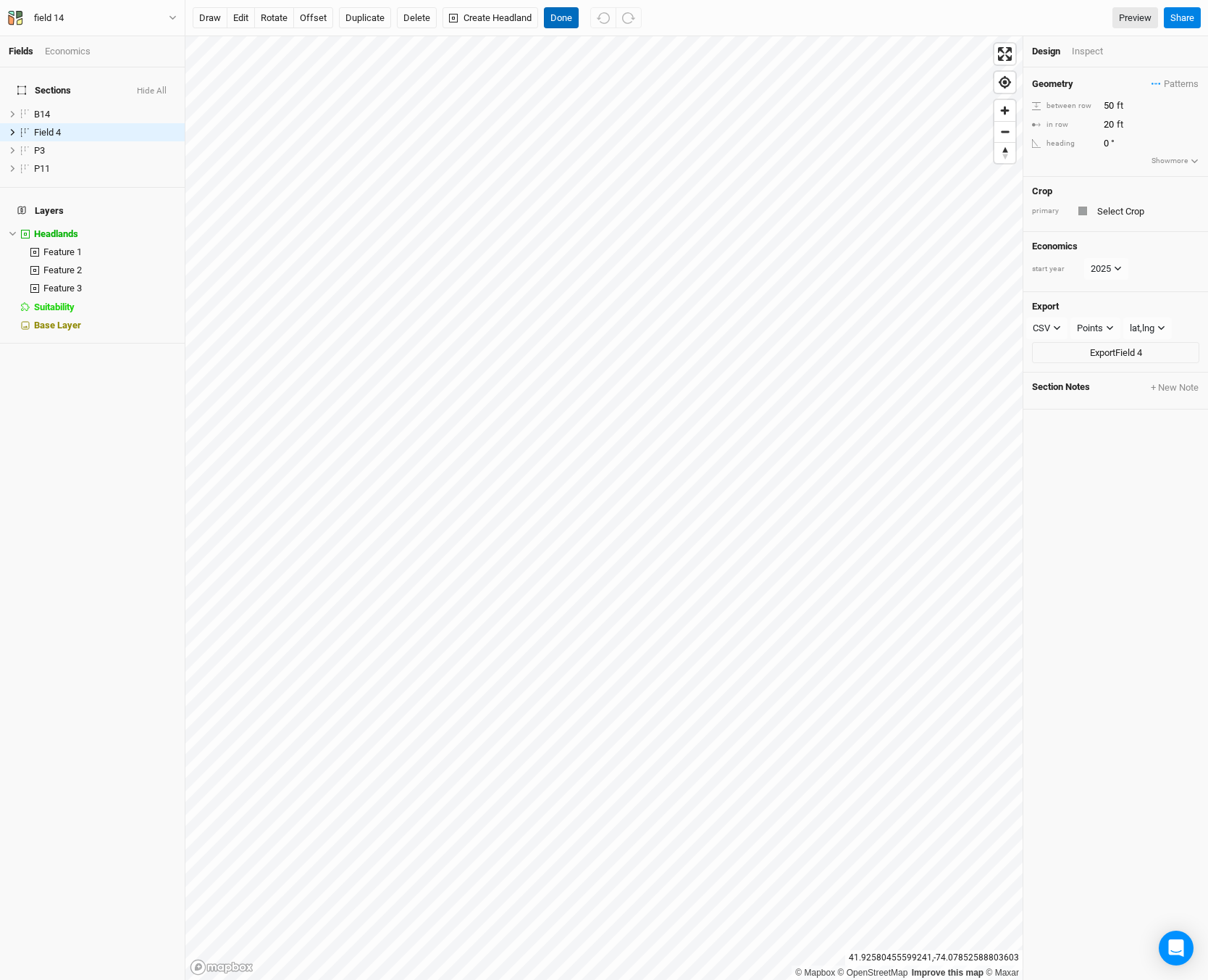
click at [565, 16] on button "Done" at bounding box center [561, 18] width 35 height 22
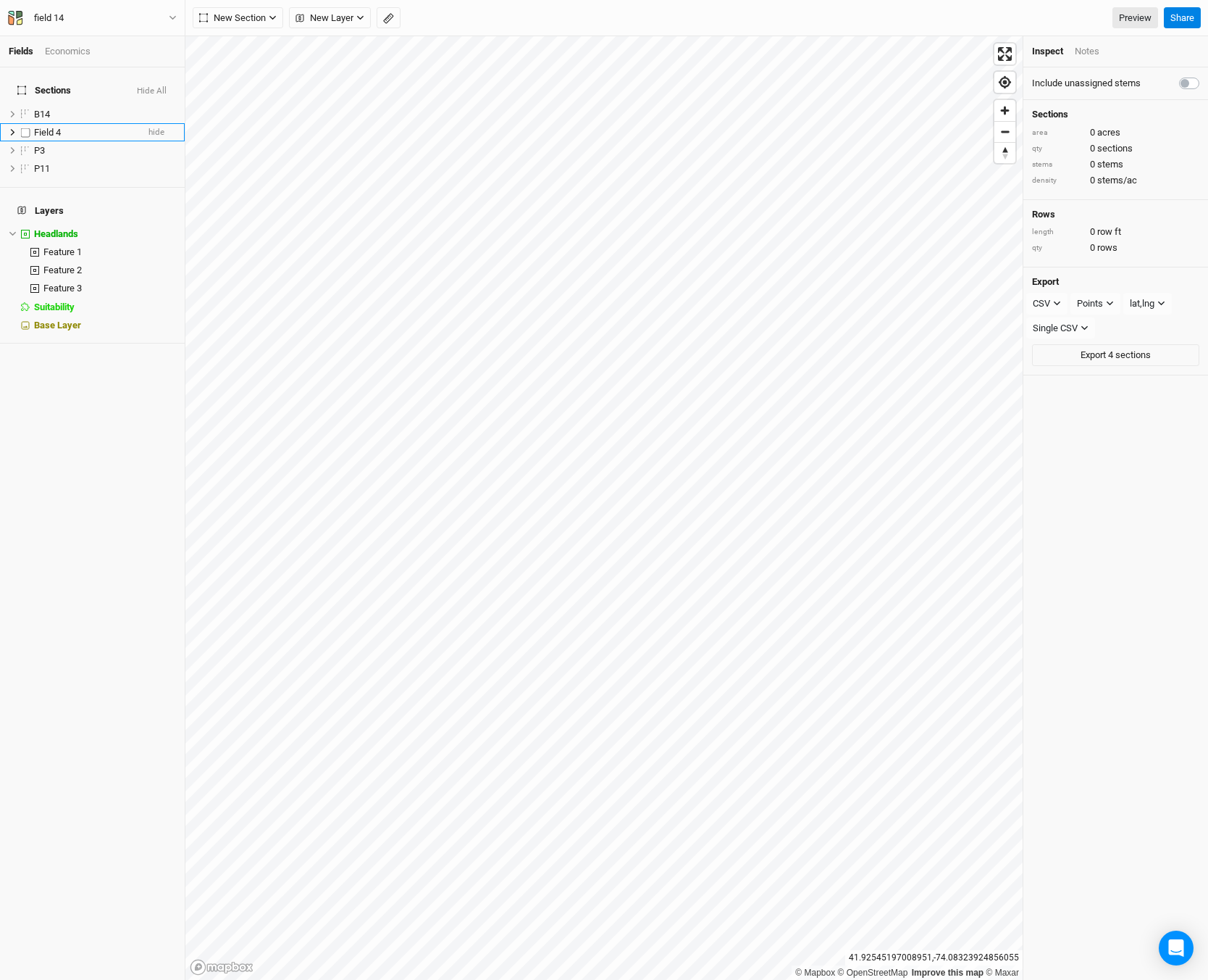
click at [94, 127] on div "Field 4" at bounding box center [85, 132] width 103 height 11
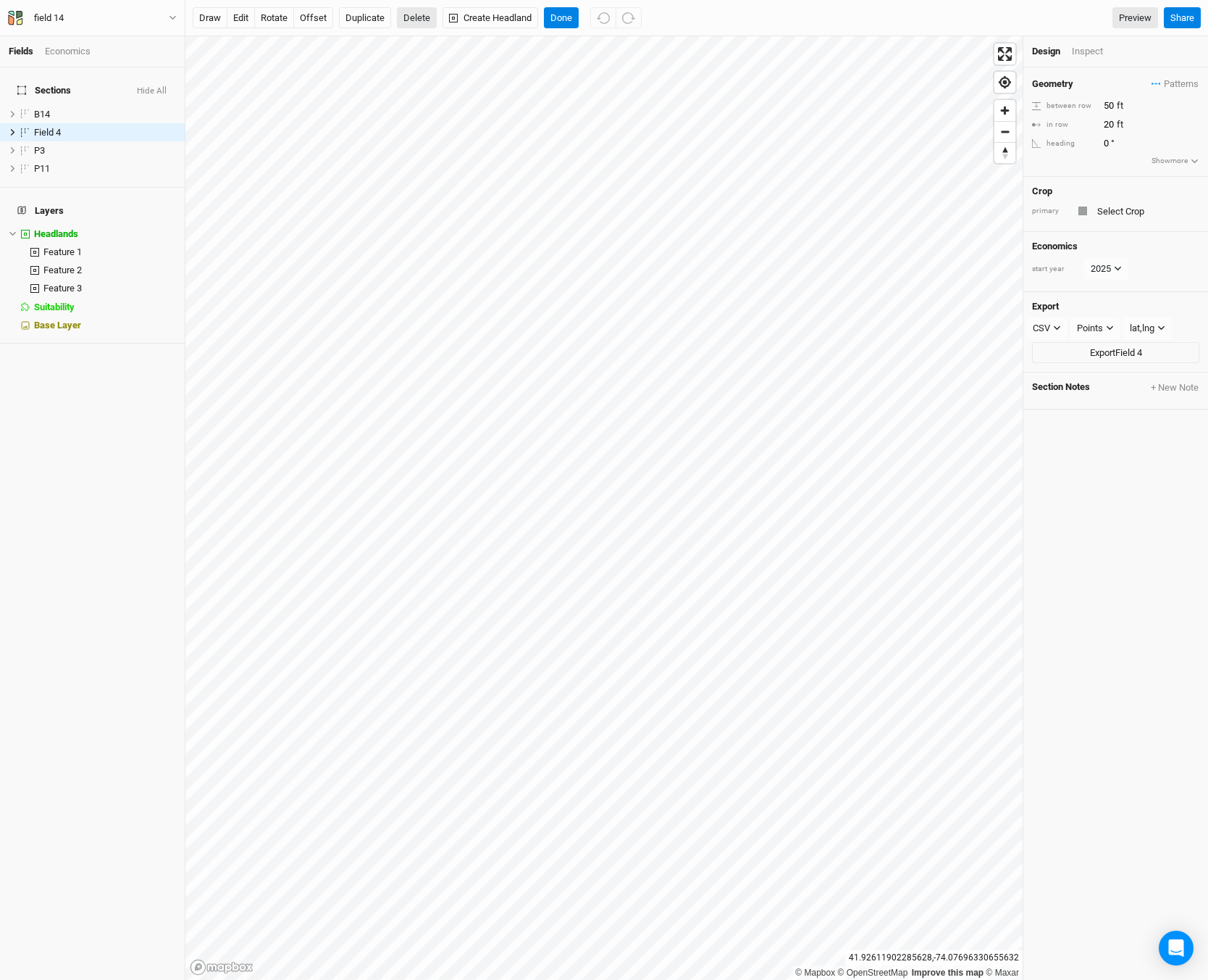
click at [415, 17] on button "Delete" at bounding box center [417, 18] width 39 height 22
click at [437, 14] on button "Confirm" at bounding box center [426, 18] width 45 height 22
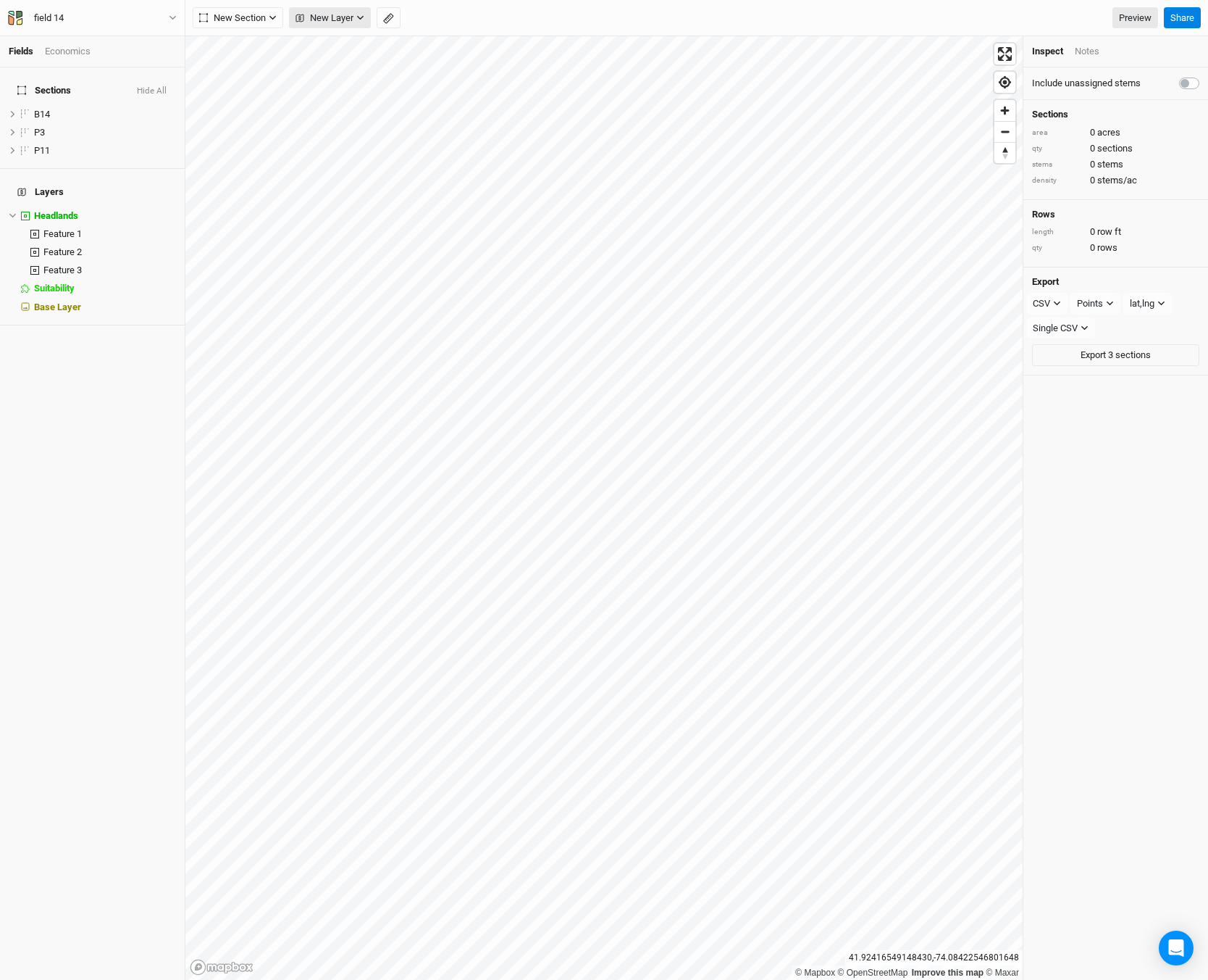
click at [307, 23] on span "New Layer" at bounding box center [325, 18] width 58 height 14
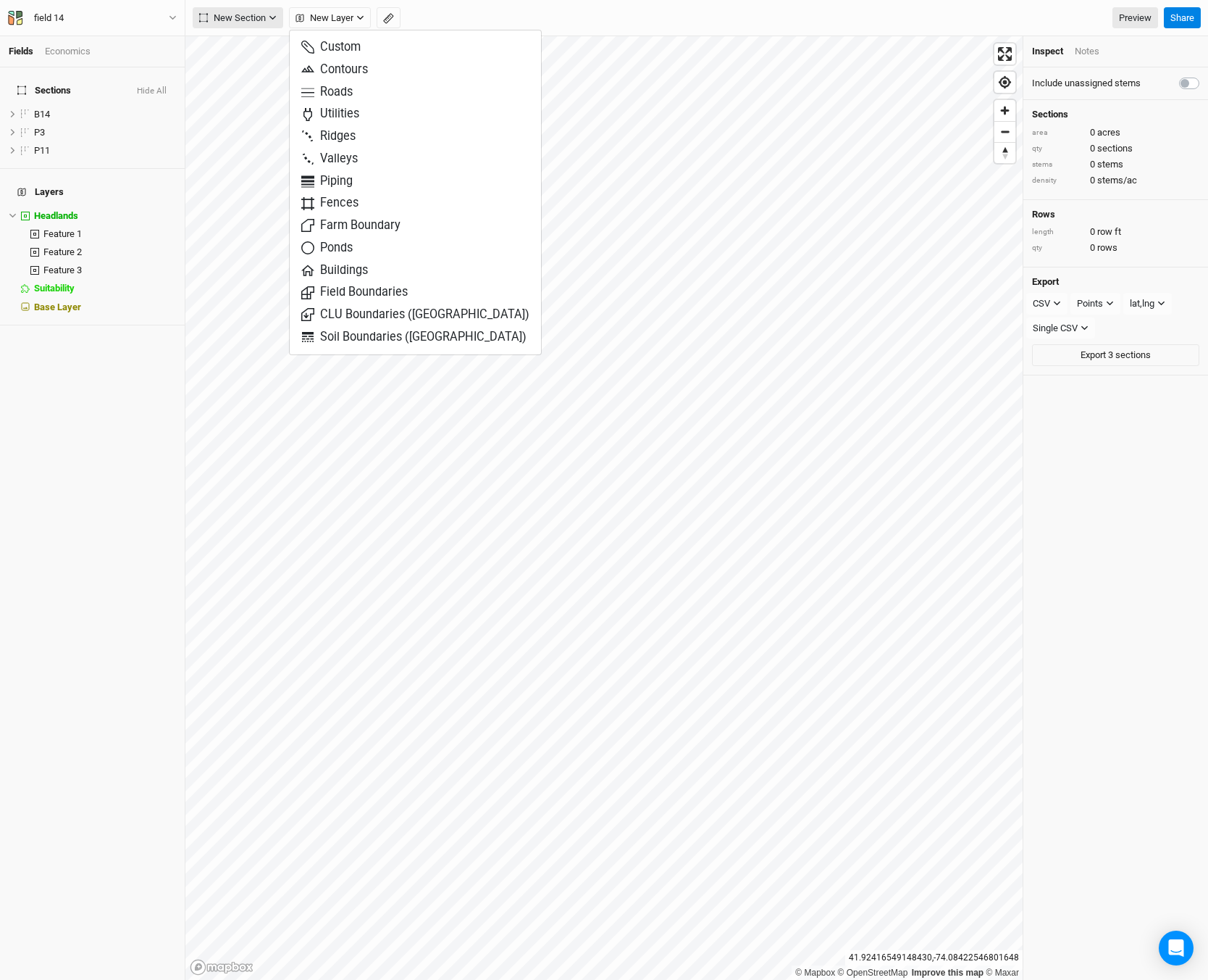
click at [271, 18] on icon "button" at bounding box center [272, 18] width 8 height 8
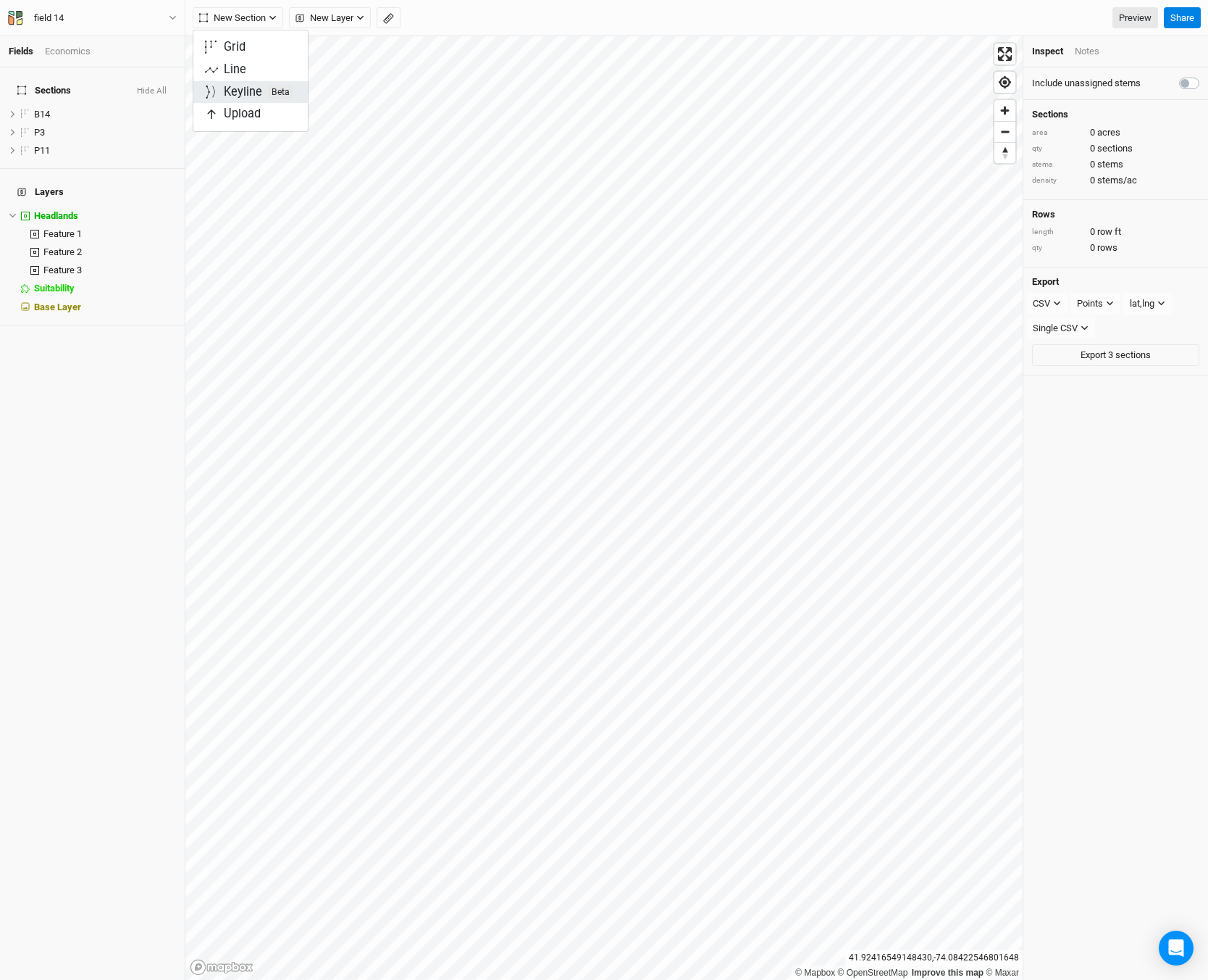
click at [259, 93] on div "Keyline Beta" at bounding box center [258, 92] width 70 height 17
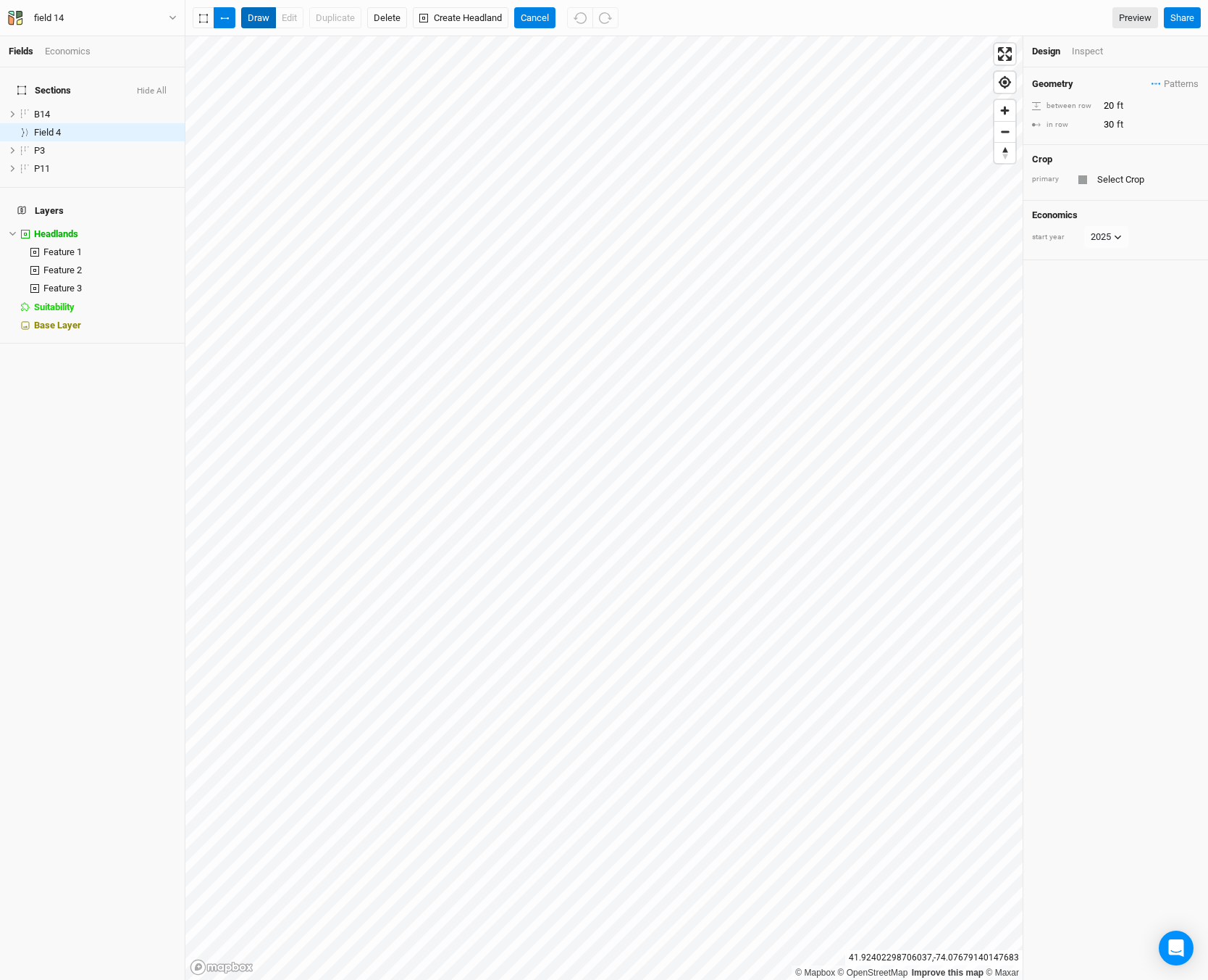
click at [262, 11] on button "draw" at bounding box center [258, 18] width 35 height 22
click at [203, 14] on icon "button" at bounding box center [204, 18] width 8 height 8
click at [1105, 106] on input "20" at bounding box center [1163, 105] width 126 height 16
click at [233, 25] on button "button" at bounding box center [225, 18] width 22 height 22
click at [260, 18] on button "draw" at bounding box center [258, 18] width 35 height 22
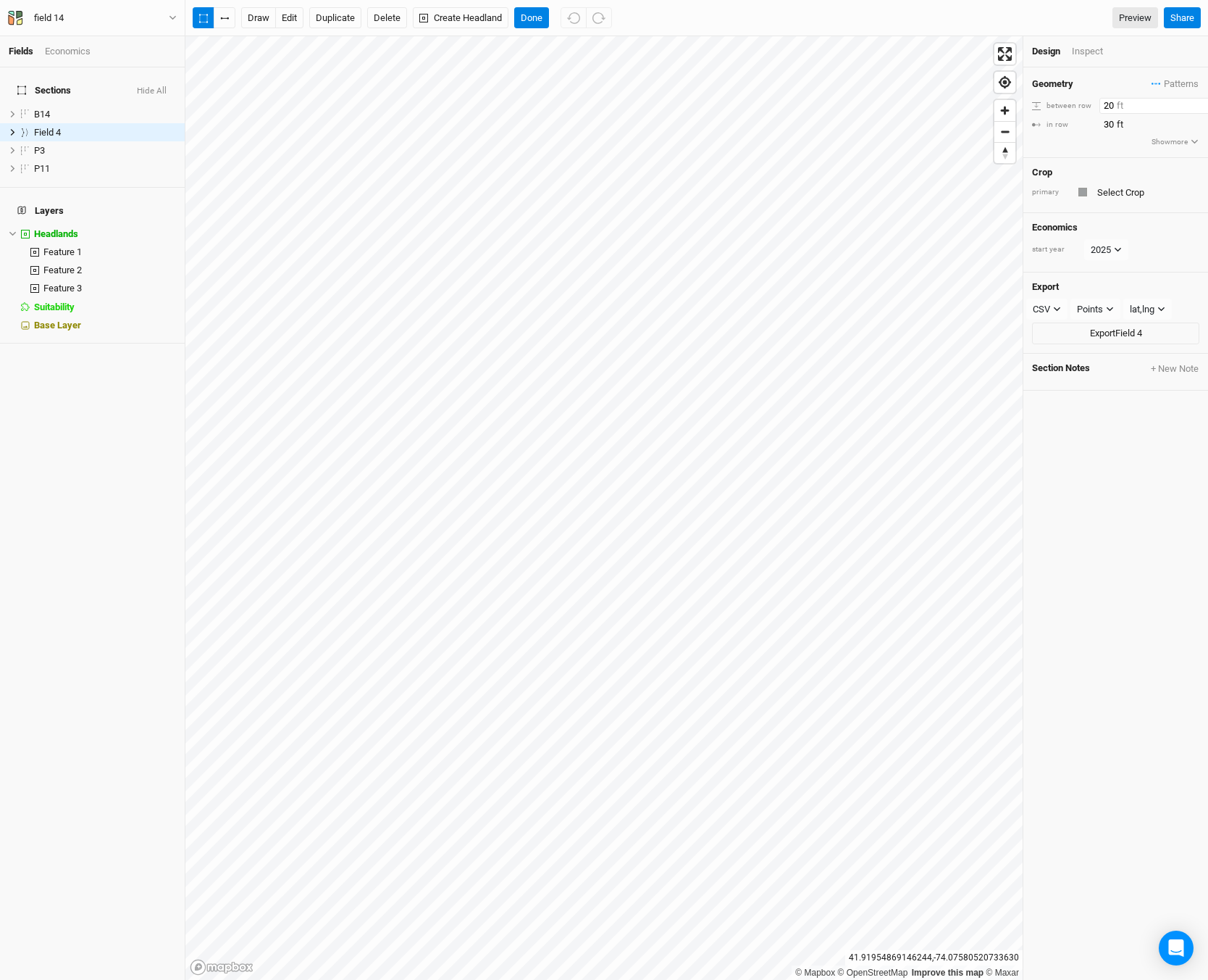
click at [1110, 108] on input "20" at bounding box center [1163, 105] width 126 height 16
click at [1112, 103] on input "20" at bounding box center [1163, 105] width 126 height 16
drag, startPoint x: 1112, startPoint y: 103, endPoint x: 1104, endPoint y: 103, distance: 8.0
click at [1105, 103] on input "20" at bounding box center [1163, 105] width 126 height 16
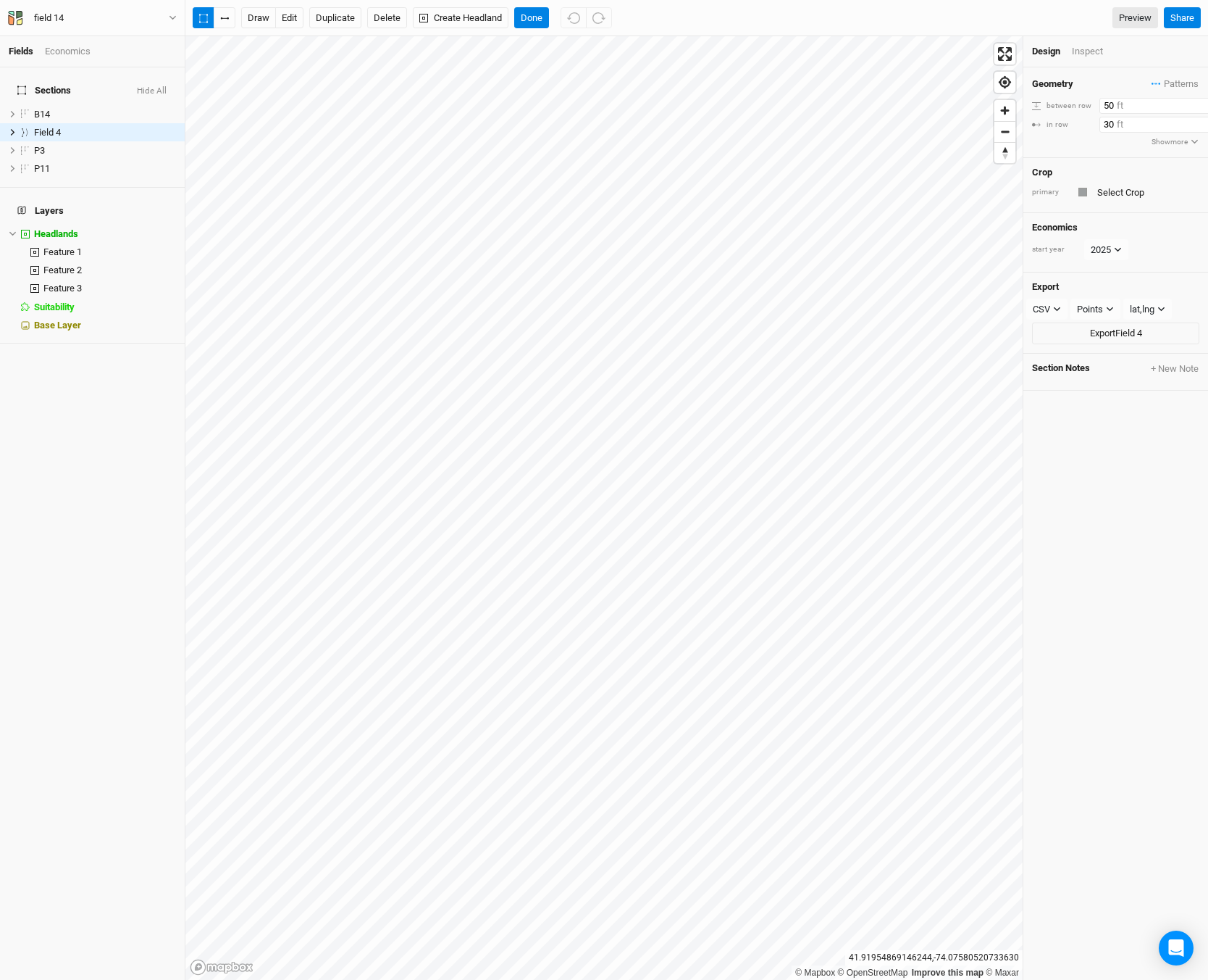
type input "50"
click at [1103, 132] on input "30" at bounding box center [1163, 124] width 126 height 16
click at [1104, 122] on input "30" at bounding box center [1163, 124] width 126 height 16
type input "20"
click at [532, 979] on html "Fields Economics Sections Hide All B14 hide Field 4 hide P3 hide P11 hide Layer…" at bounding box center [604, 490] width 1208 height 980
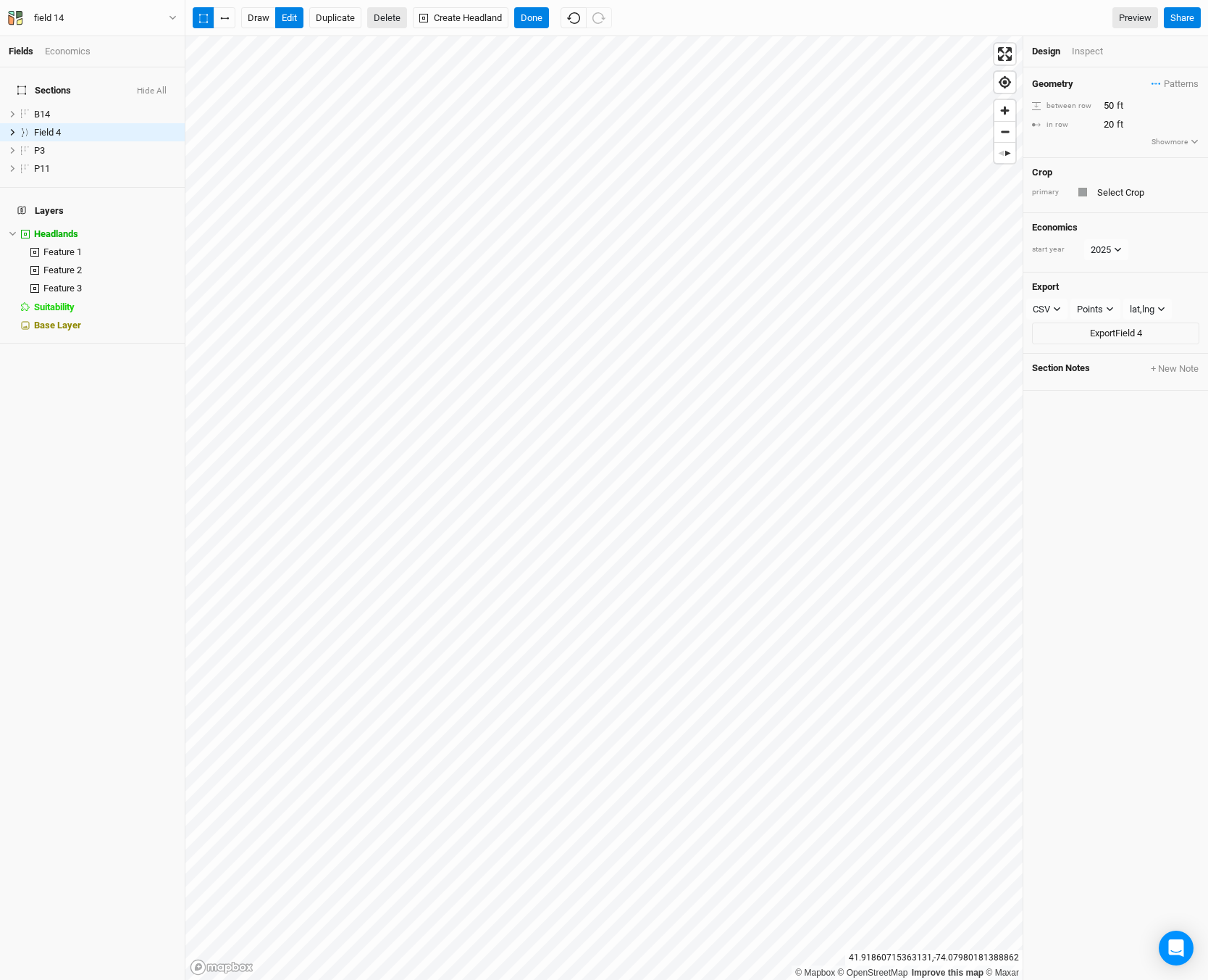
click at [381, 23] on button "Delete" at bounding box center [387, 18] width 39 height 22
click at [416, 11] on button "Confirm" at bounding box center [426, 18] width 45 height 22
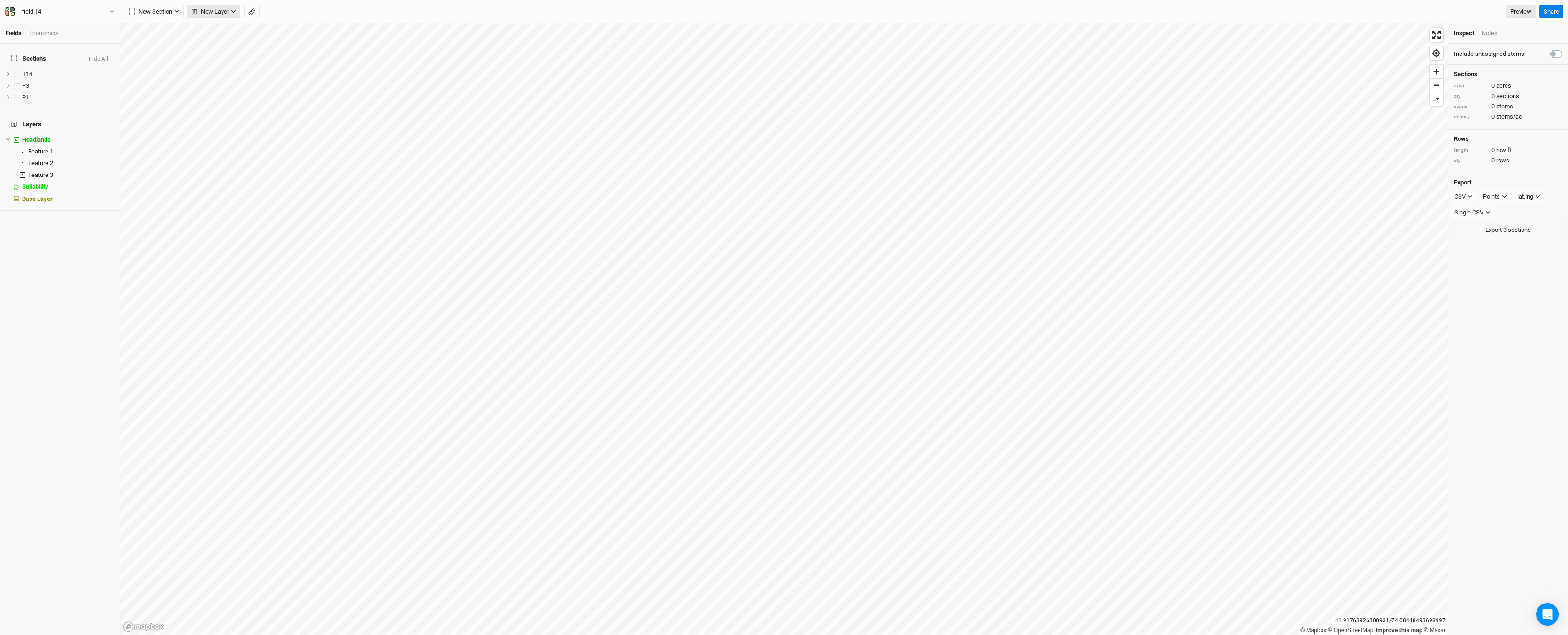
click at [218, 7] on span "New Layer" at bounding box center [211, 12] width 38 height 9
click at [143, 10] on span "New Section" at bounding box center [150, 12] width 43 height 9
click at [173, 40] on button "Line" at bounding box center [163, 45] width 74 height 15
click at [37, 82] on span "Field 4" at bounding box center [30, 86] width 18 height 7
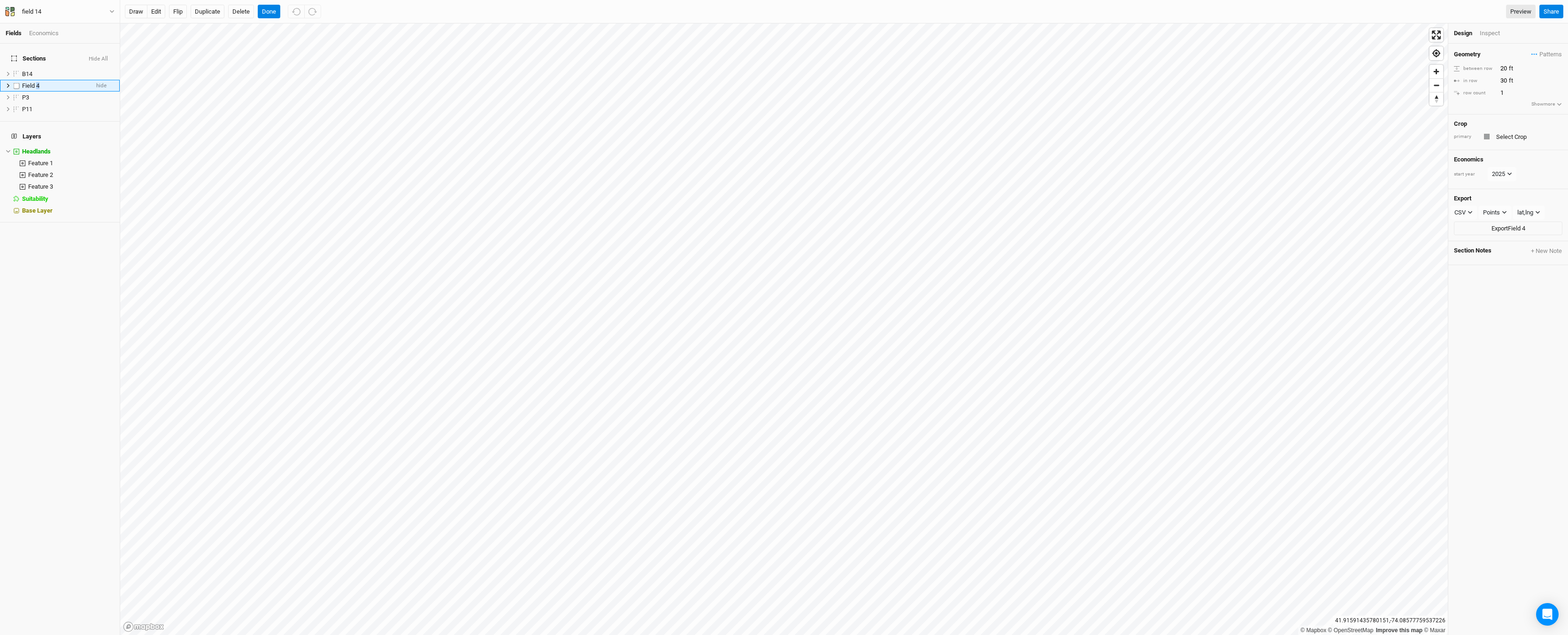
click at [37, 82] on span "Field 4" at bounding box center [30, 86] width 18 height 7
type input "P1"
click at [44, 82] on input "P1" at bounding box center [54, 87] width 63 height 10
click at [71, 80] on li "P1 hide" at bounding box center [60, 85] width 120 height 12
click at [71, 82] on div "P1" at bounding box center [55, 86] width 67 height 7
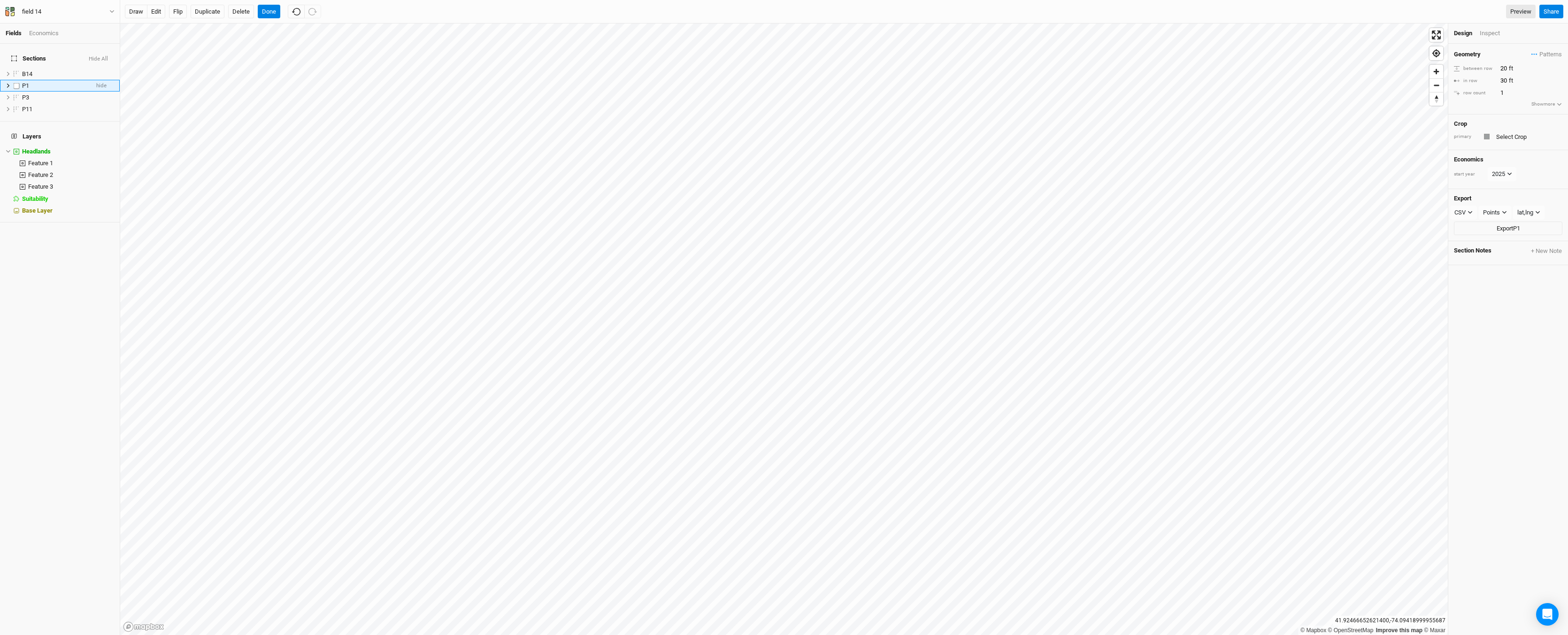
click at [71, 82] on div "P1" at bounding box center [55, 86] width 67 height 7
click at [5, 80] on li "P1 hide" at bounding box center [60, 85] width 120 height 12
click at [201, 13] on button "Duplicate" at bounding box center [208, 12] width 34 height 14
click at [29, 94] on span "P1 (1)" at bounding box center [30, 97] width 16 height 7
click at [160, 13] on button "edit" at bounding box center [156, 12] width 18 height 14
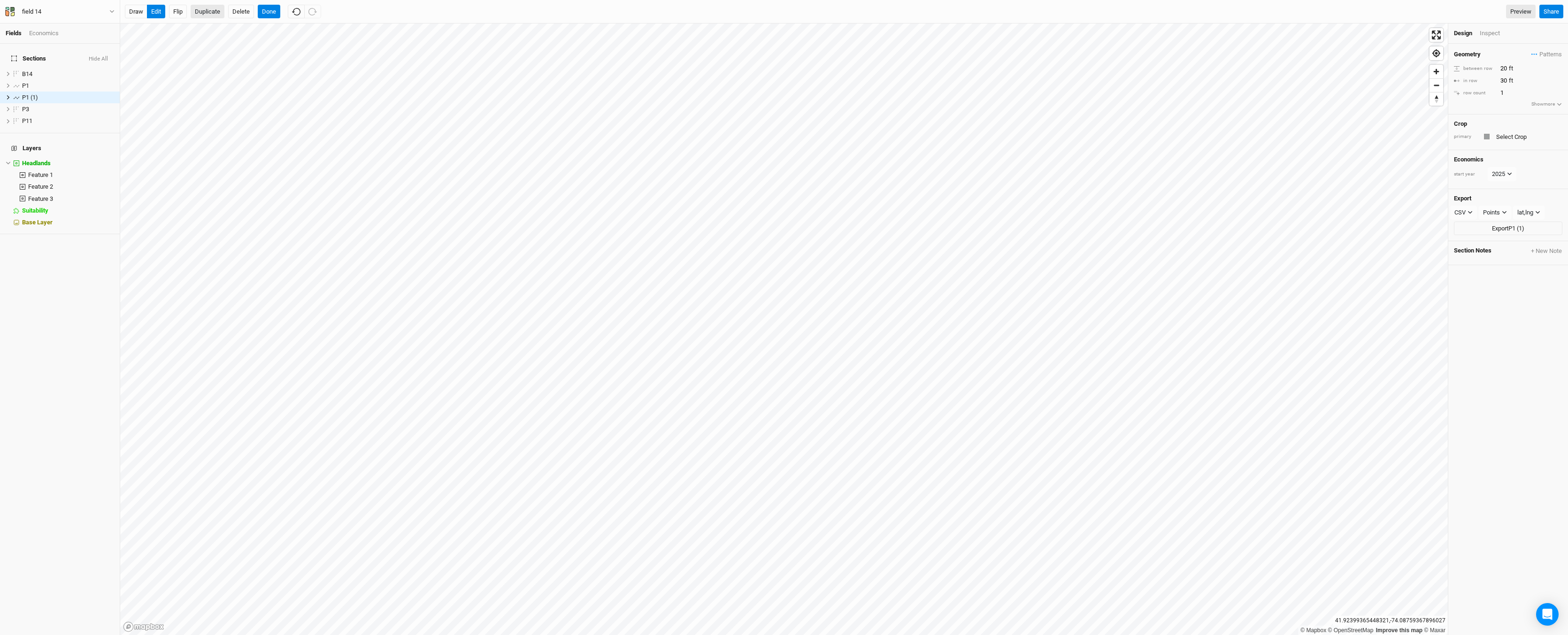
click at [212, 9] on button "Duplicate" at bounding box center [208, 12] width 34 height 14
click at [155, 13] on button "edit" at bounding box center [156, 12] width 18 height 14
click at [267, 12] on button "Done" at bounding box center [268, 12] width 23 height 14
click at [71, 94] on div "P1 (1)" at bounding box center [55, 97] width 67 height 7
click at [153, 8] on button "edit" at bounding box center [156, 12] width 18 height 14
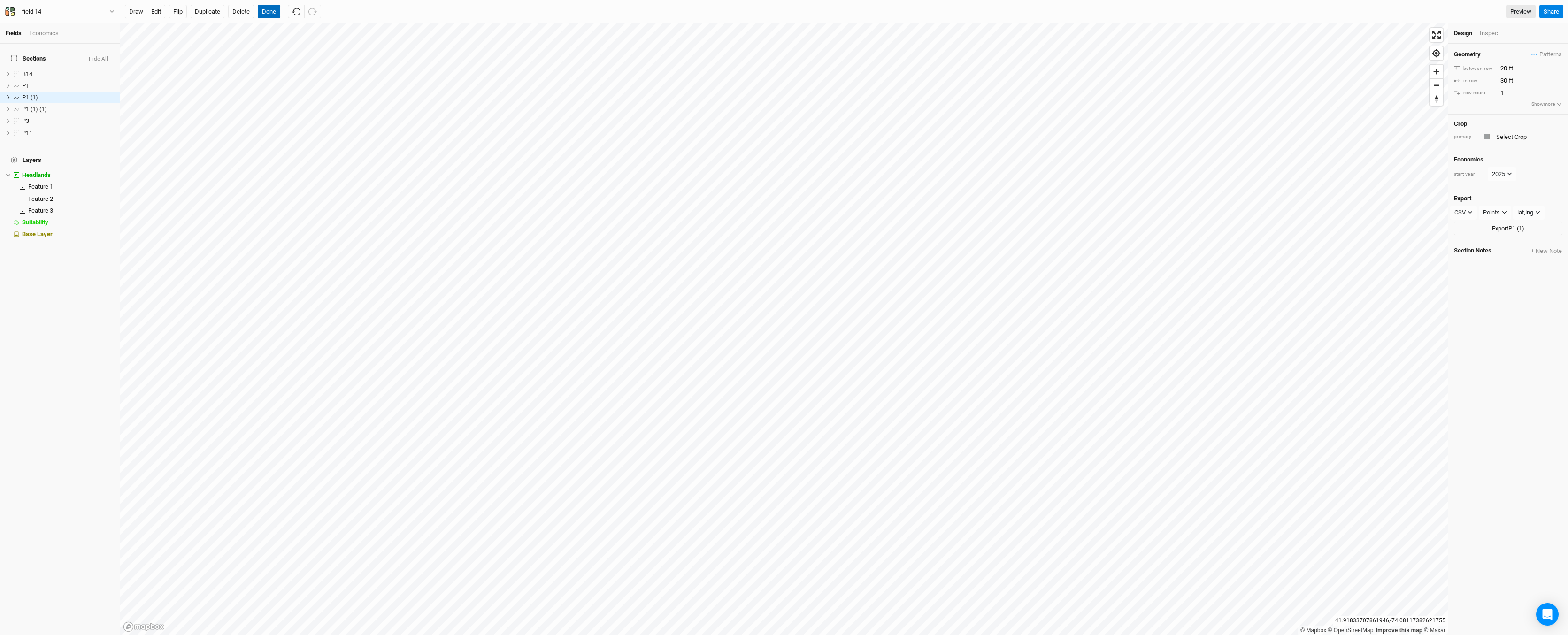
click at [261, 10] on button "Done" at bounding box center [268, 12] width 23 height 14
click at [144, 10] on span "New Section" at bounding box center [150, 12] width 43 height 9
click at [156, 39] on button "Line" at bounding box center [163, 45] width 74 height 15
click at [33, 242] on span "Base Layer" at bounding box center [37, 246] width 30 height 7
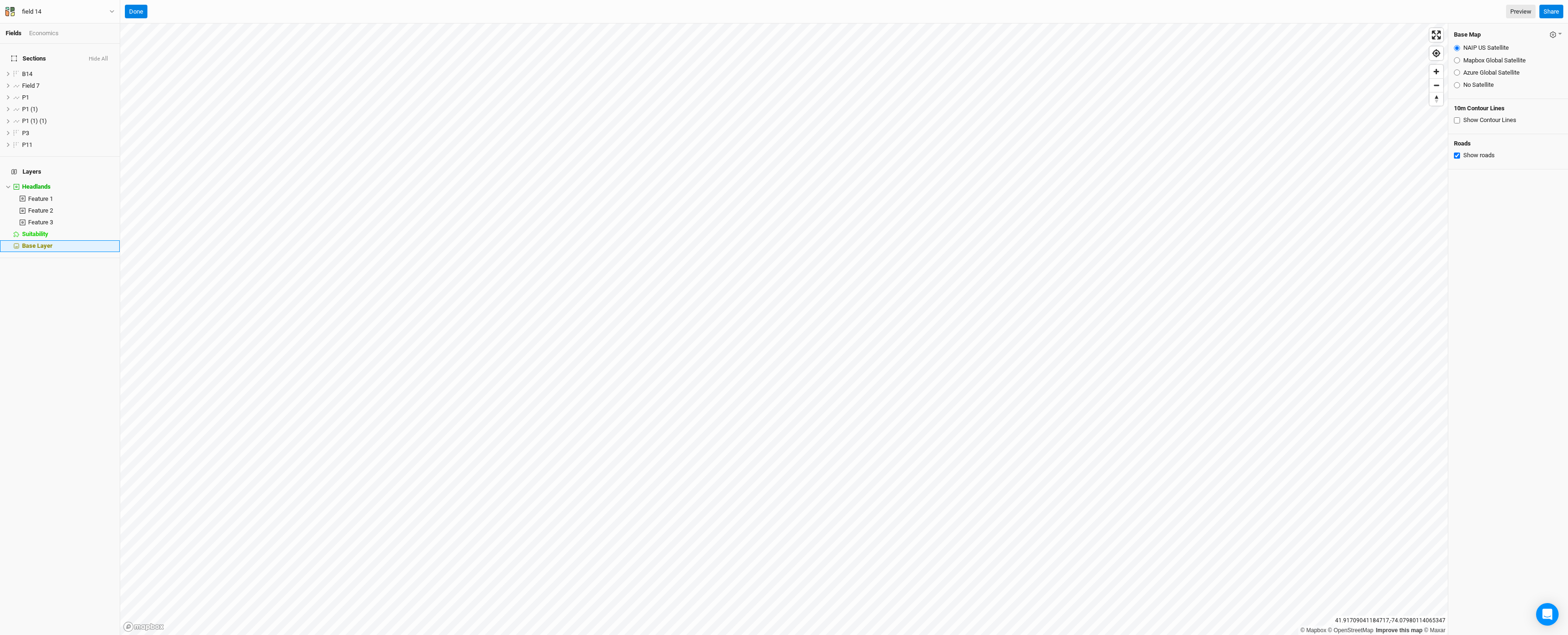
click at [32, 242] on span "Base Layer" at bounding box center [37, 246] width 30 height 7
click at [24, 118] on span "P1 (1) (1)" at bounding box center [34, 121] width 25 height 7
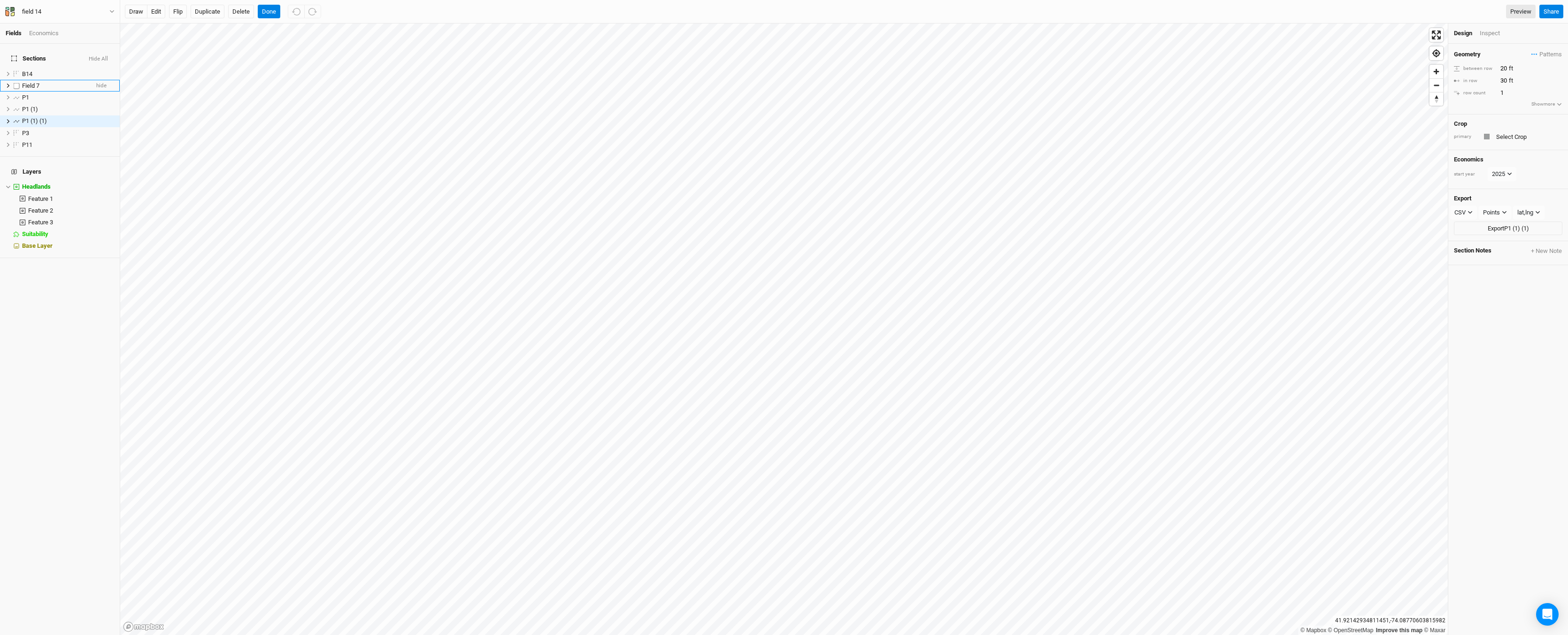
click at [43, 82] on div "Field 7" at bounding box center [55, 86] width 67 height 7
drag, startPoint x: 43, startPoint y: 80, endPoint x: 201, endPoint y: 7, distance: 174.0
click at [201, 7] on button "Duplicate" at bounding box center [208, 12] width 34 height 14
click at [152, 8] on button "edit" at bounding box center [156, 12] width 18 height 14
click at [241, 8] on button "Delete" at bounding box center [241, 12] width 26 height 14
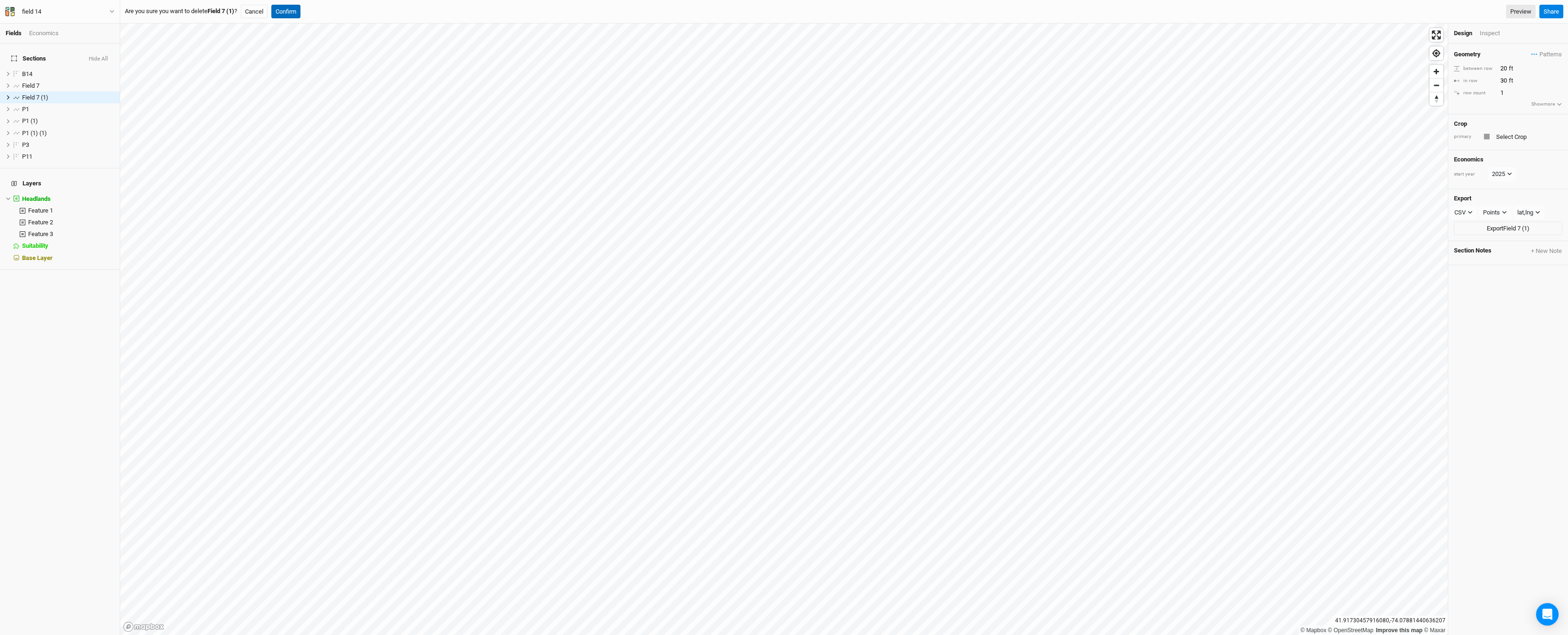
click at [292, 7] on button "Confirm" at bounding box center [286, 12] width 29 height 14
click at [51, 82] on div "Field 7" at bounding box center [55, 86] width 67 height 7
click at [155, 13] on button "edit" at bounding box center [156, 12] width 18 height 14
drag, startPoint x: 21, startPoint y: 82, endPoint x: 28, endPoint y: 74, distance: 10.6
click at [28, 80] on li "Field 7 hide" at bounding box center [60, 85] width 120 height 12
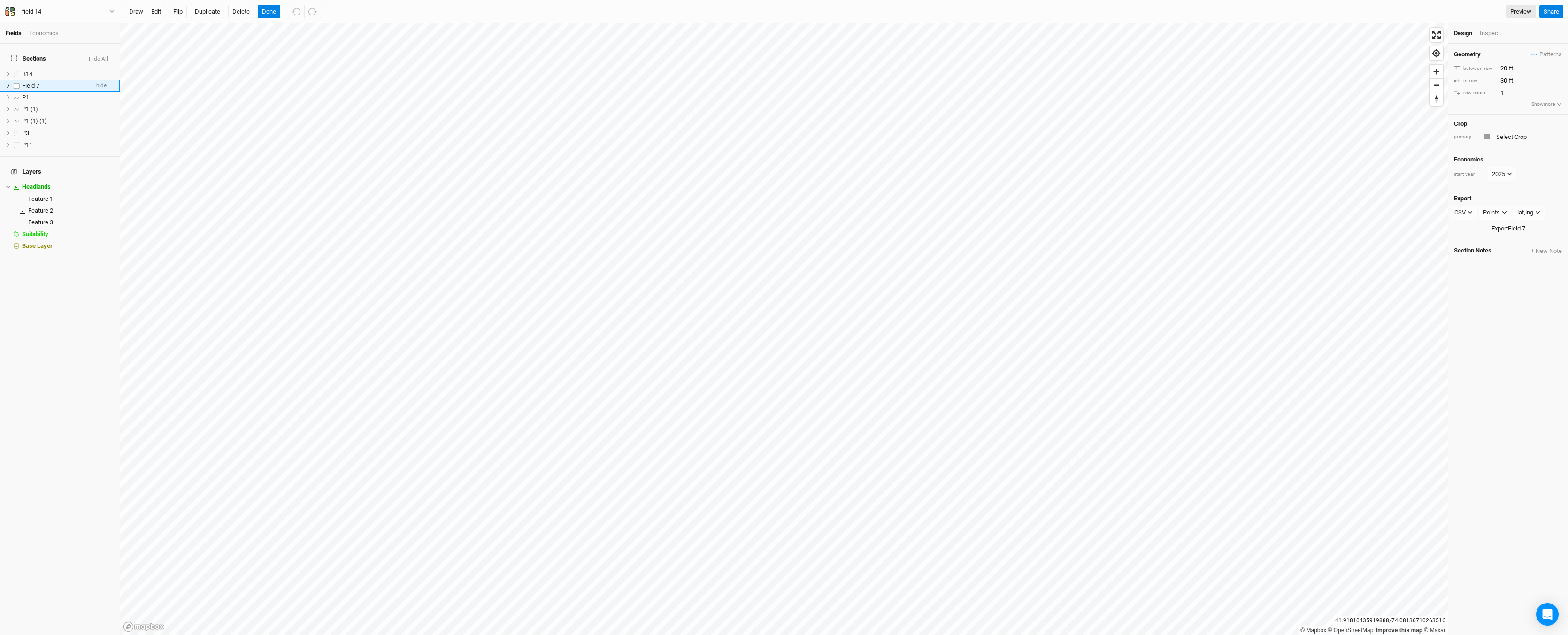
click at [27, 82] on span "Field 7" at bounding box center [30, 86] width 18 height 7
